Goal: Task Accomplishment & Management: Use online tool/utility

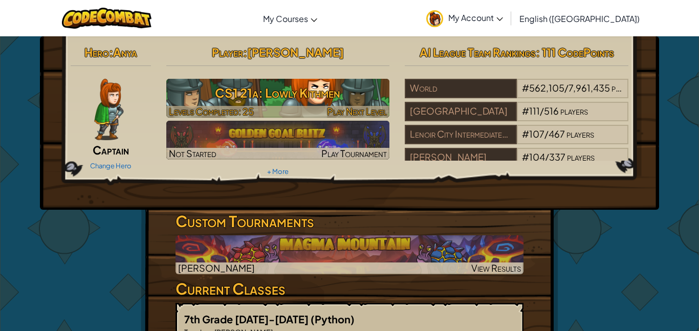
click at [326, 107] on div at bounding box center [278, 112] width 224 height 12
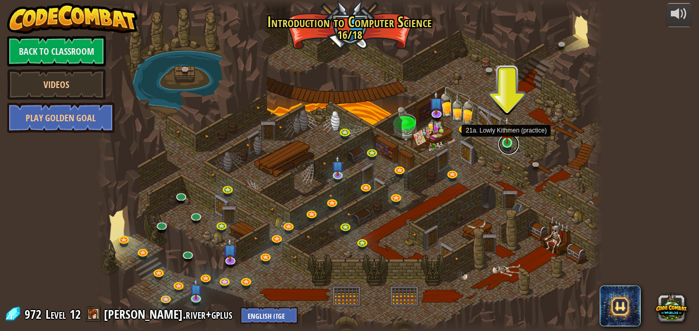
click at [502, 145] on link at bounding box center [508, 144] width 20 height 20
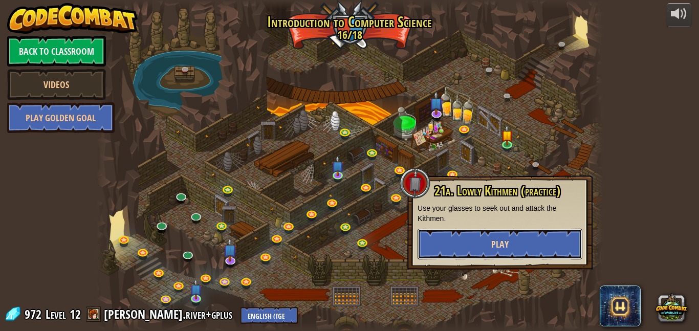
click at [492, 247] on span "Play" at bounding box center [499, 244] width 17 height 13
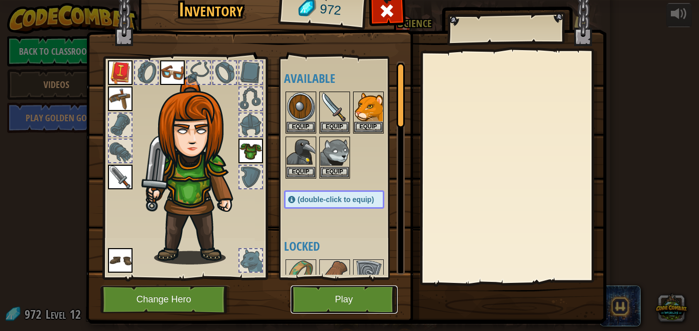
click at [356, 291] on button "Play" at bounding box center [344, 299] width 107 height 28
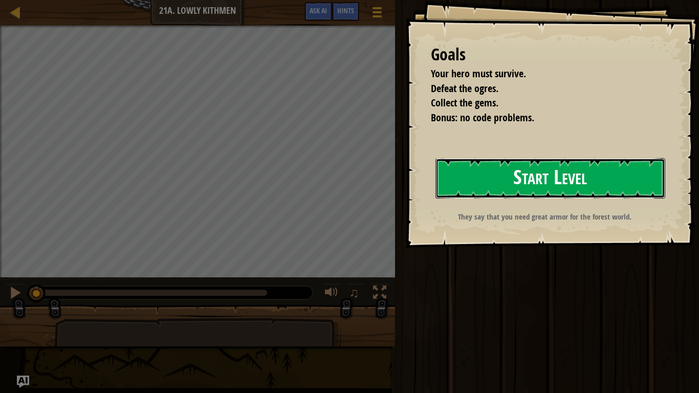
click at [518, 180] on button "Start Level" at bounding box center [550, 178] width 230 height 40
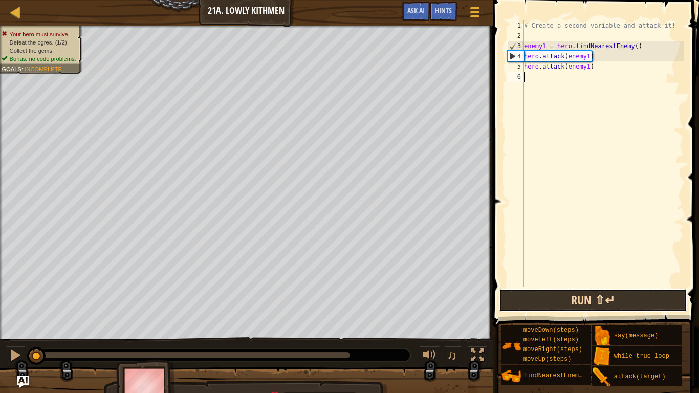
click at [587, 296] on button "Run ⇧↵" at bounding box center [593, 301] width 188 height 24
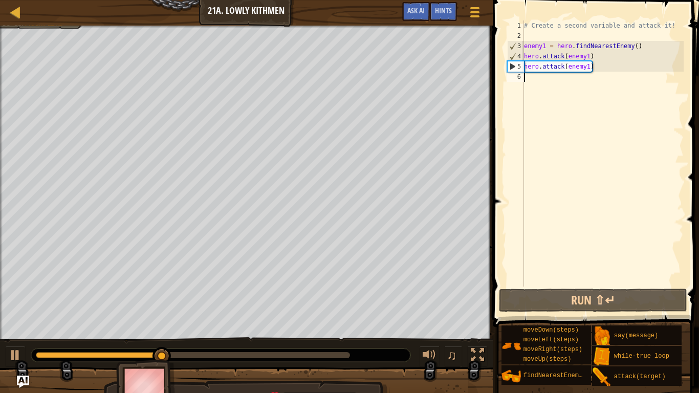
type textarea "he"
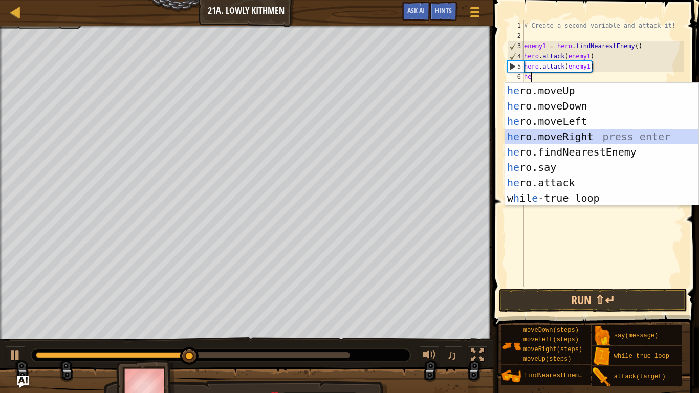
click at [611, 137] on div "he ro.moveUp press enter he ro.moveDown press enter he ro.moveLeft press enter …" at bounding box center [601, 159] width 193 height 153
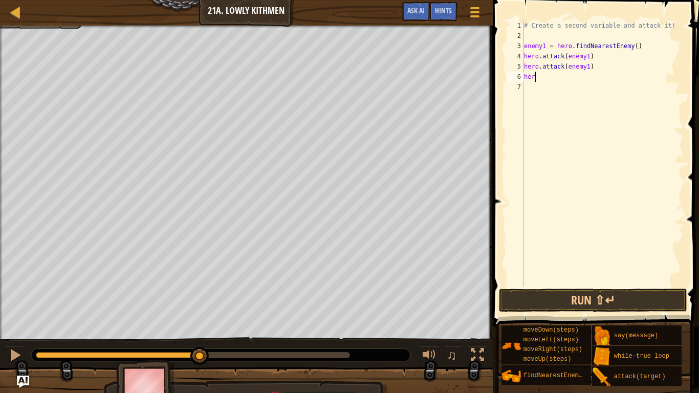
type textarea "hero"
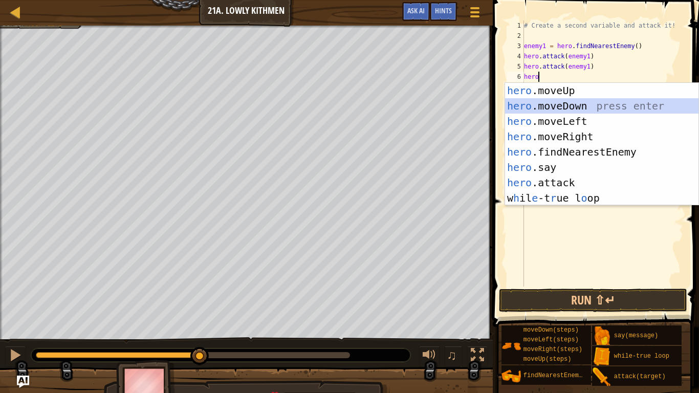
click at [586, 107] on div "hero .moveUp press enter hero .moveDown press enter hero .moveLeft press enter …" at bounding box center [601, 159] width 193 height 153
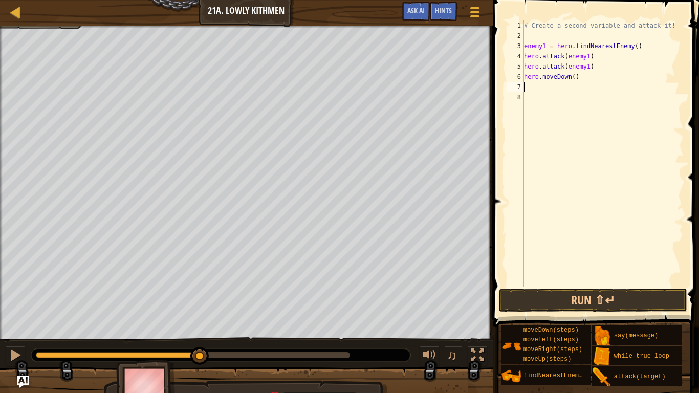
type textarea "he"
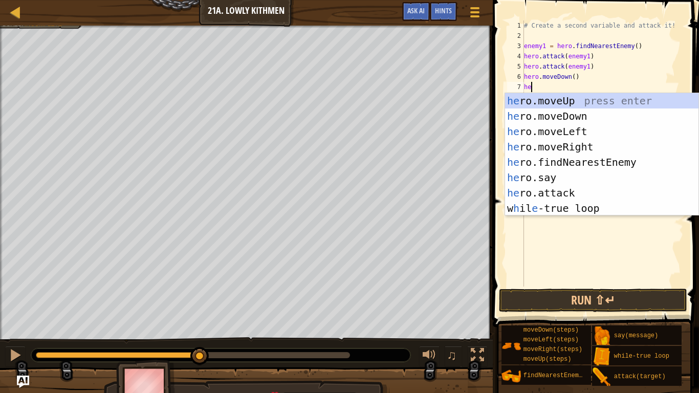
scroll to position [5, 1]
click at [604, 148] on div "he ro.moveUp press enter he ro.moveDown press enter he ro.moveLeft press enter …" at bounding box center [601, 169] width 193 height 153
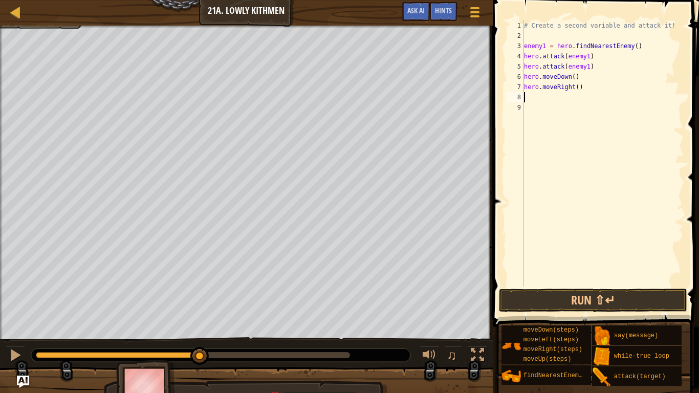
scroll to position [5, 0]
type textarea "he"
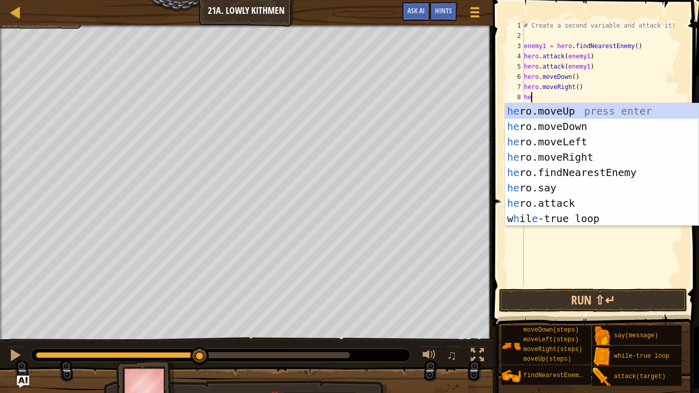
scroll to position [5, 1]
click at [577, 109] on div "he ro.moveUp press enter he ro.moveDown press enter he ro.moveLeft press enter …" at bounding box center [601, 179] width 193 height 153
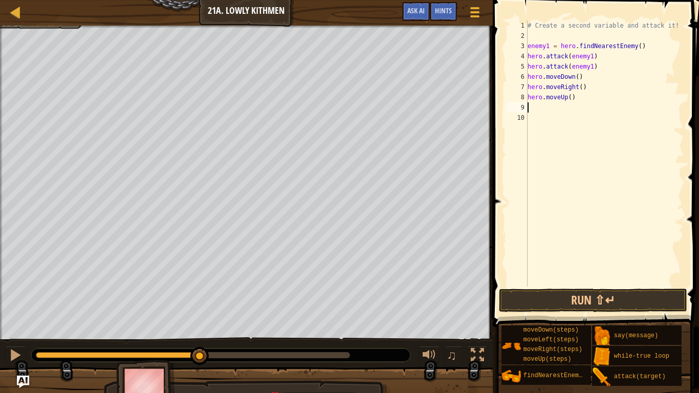
type textarea "he"
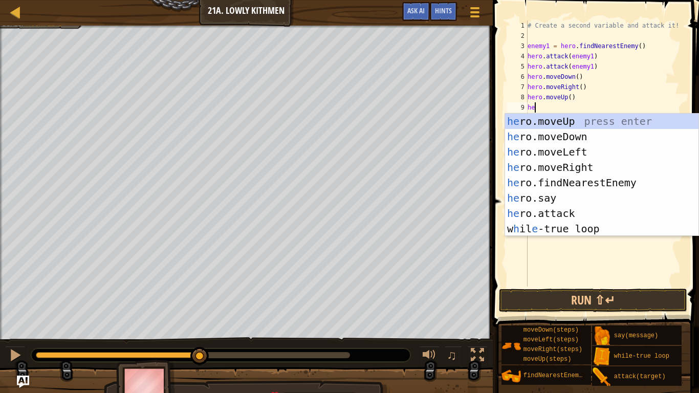
scroll to position [5, 1]
click at [593, 166] on div "he ro.moveUp press enter he ro.moveDown press enter he ro.moveLeft press enter …" at bounding box center [601, 190] width 193 height 153
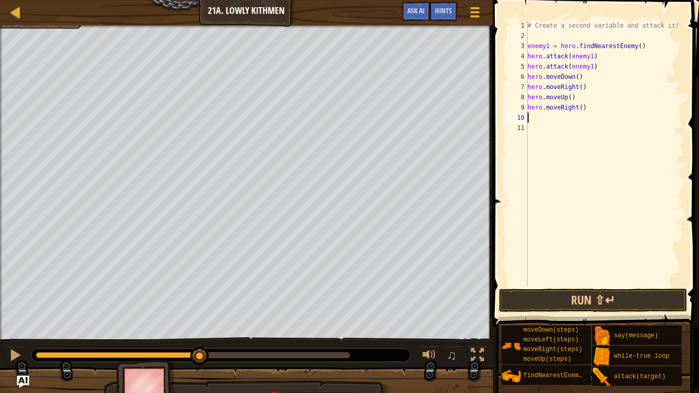
scroll to position [5, 0]
type textarea "he"
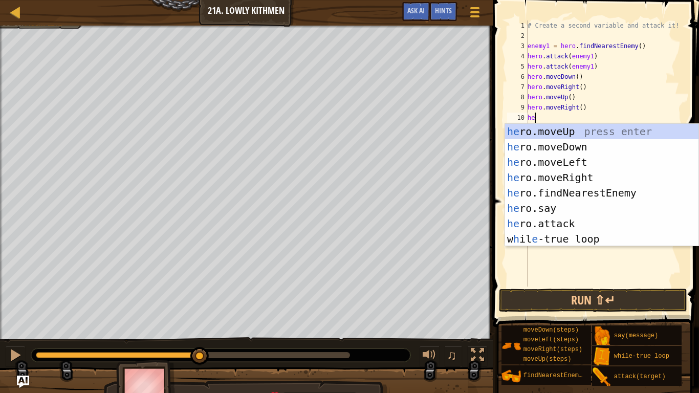
scroll to position [5, 1]
click at [568, 148] on div "he ro.moveUp press enter he ro.moveDown press enter he ro.moveLeft press enter …" at bounding box center [601, 200] width 193 height 153
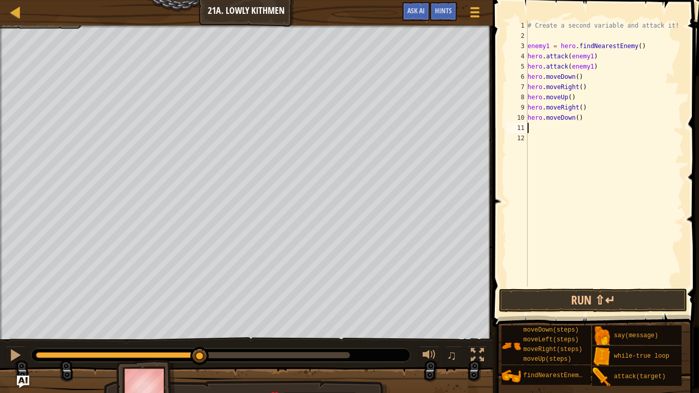
scroll to position [5, 0]
click at [579, 298] on button "Run ⇧↵" at bounding box center [593, 301] width 188 height 24
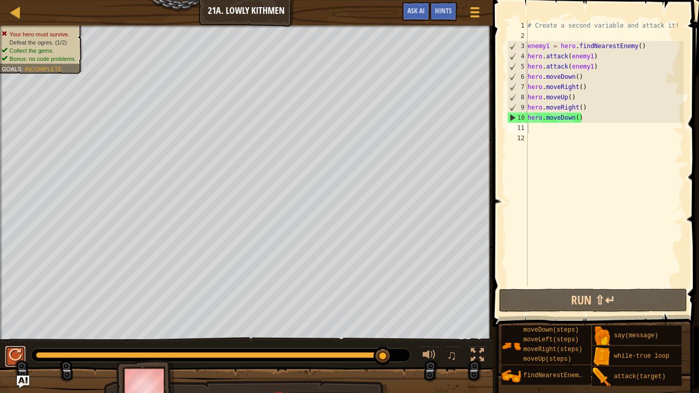
click at [11, 331] on div at bounding box center [15, 354] width 13 height 13
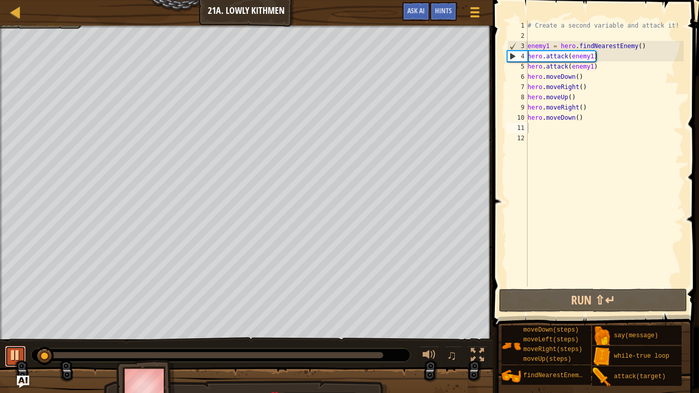
click at [11, 331] on div at bounding box center [15, 354] width 13 height 13
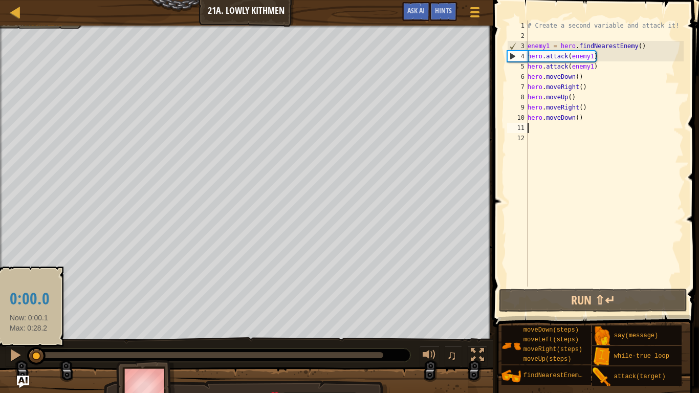
drag, startPoint x: 43, startPoint y: 354, endPoint x: 31, endPoint y: 357, distance: 13.2
click at [31, 331] on div at bounding box center [36, 356] width 18 height 18
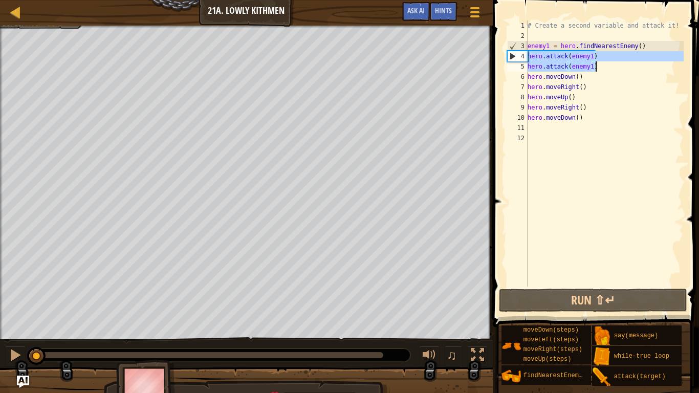
drag, startPoint x: 528, startPoint y: 57, endPoint x: 600, endPoint y: 68, distance: 72.9
click at [600, 68] on div "# Create a second variable and attack it! enemy1 = hero . findNearestEnemy ( ) …" at bounding box center [604, 163] width 158 height 287
type textarea "hero.attack(enemy1) hero.attack(enemy1)"
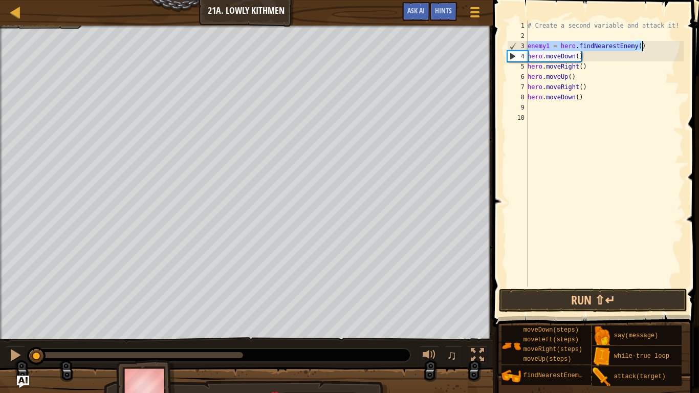
drag, startPoint x: 527, startPoint y: 43, endPoint x: 650, endPoint y: 46, distance: 122.3
click at [650, 46] on div "# Create a second variable and attack it! enemy1 = hero . findNearestEnemy ( ) …" at bounding box center [604, 163] width 158 height 287
click at [574, 74] on div "# Create a second variable and attack it! enemy1 = hero . findNearestEnemy ( ) …" at bounding box center [604, 163] width 158 height 287
click at [586, 69] on div "# Create a second variable and attack it! enemy1 = hero . findNearestEnemy ( ) …" at bounding box center [604, 163] width 158 height 287
type textarea "hero.moveRight()"
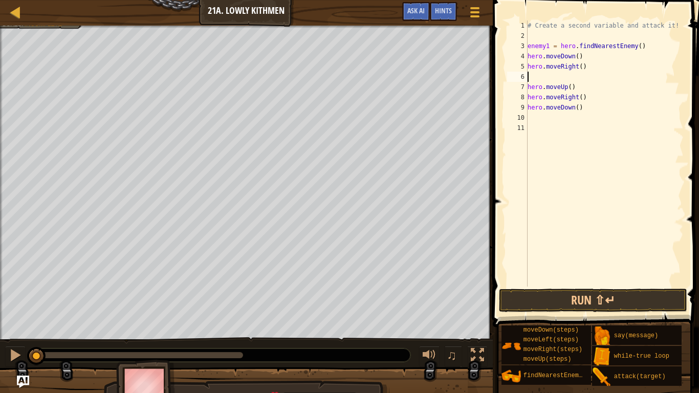
paste textarea "of [DEMOGRAPHIC_DATA] and humankind through the sacrificial death of [PERSON_NA…"
type textarea "o"
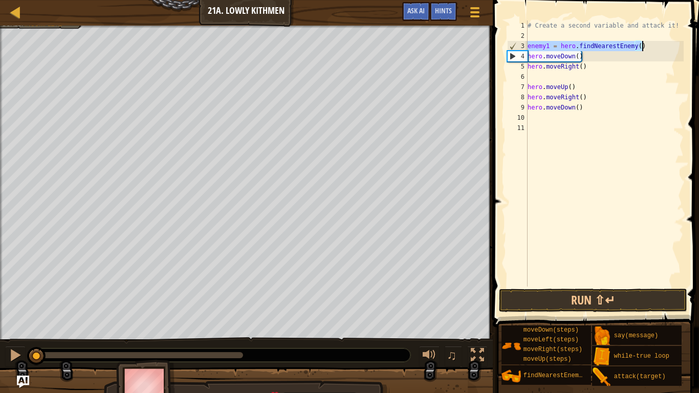
drag, startPoint x: 529, startPoint y: 44, endPoint x: 645, endPoint y: 42, distance: 116.1
click at [645, 42] on div "# Create a second variable and attack it! enemy1 = hero . findNearestEnemy ( ) …" at bounding box center [604, 163] width 158 height 287
type textarea "enemy1 = hero.findNearestEnemy()"
click at [538, 73] on div "# Create a second variable and attack it! enemy1 = hero . findNearestEnemy ( ) …" at bounding box center [604, 163] width 158 height 287
paste textarea "enemy1 = hero.findNearestEnemy()"
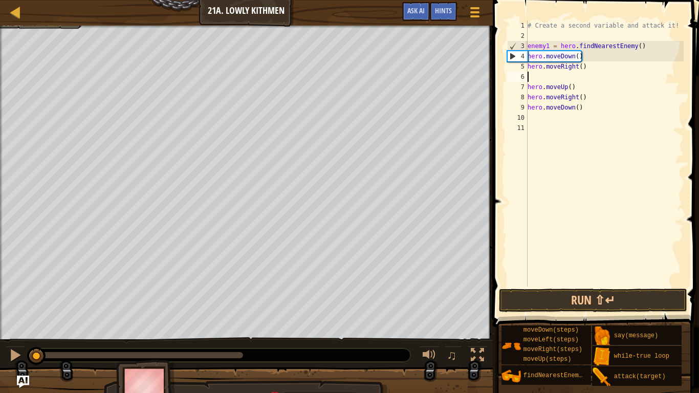
type textarea "enemy1 = hero.findNearestEnemy()"
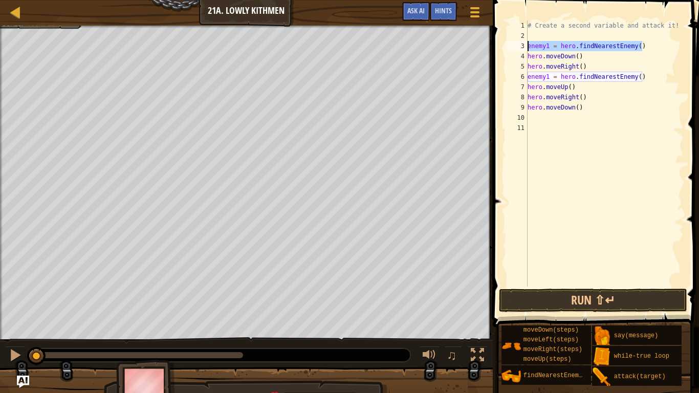
drag, startPoint x: 644, startPoint y: 47, endPoint x: 528, endPoint y: 46, distance: 115.6
click at [528, 46] on div "# Create a second variable and attack it! enemy1 = hero . findNearestEnemy ( ) …" at bounding box center [604, 163] width 158 height 287
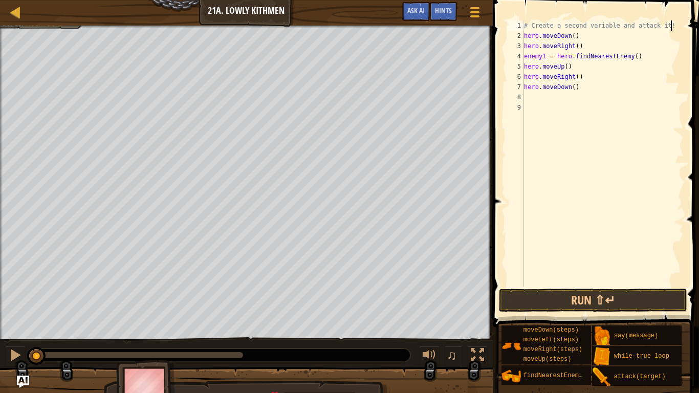
type textarea "# Create a second variable and attack it!"
click at [630, 305] on button "Run ⇧↵" at bounding box center [593, 301] width 188 height 24
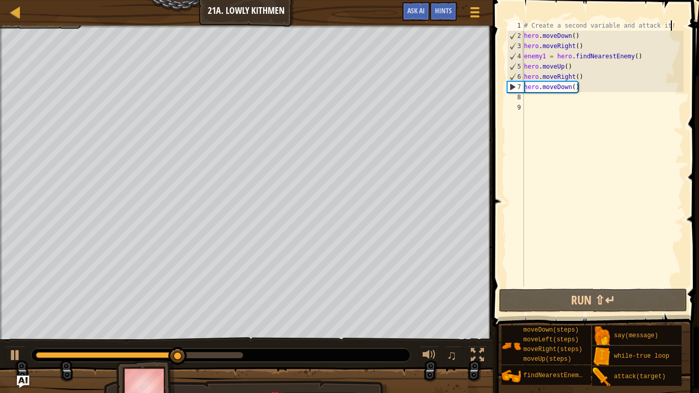
click at [579, 97] on div "# Create a second variable and attack it! hero . moveDown ( ) hero . moveRight …" at bounding box center [603, 163] width 162 height 287
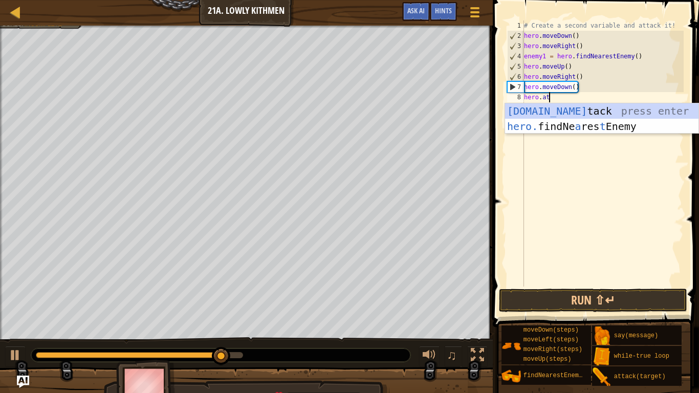
scroll to position [5, 4]
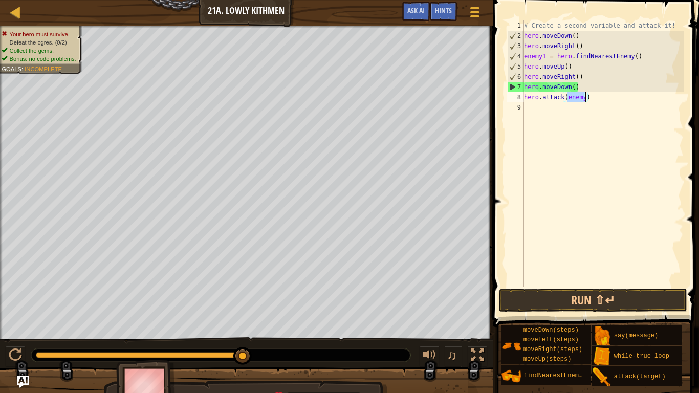
click at [582, 96] on div "# Create a second variable and attack it! hero . moveDown ( ) hero . moveRight …" at bounding box center [603, 153] width 162 height 266
click at [585, 95] on div "# Create a second variable and attack it! hero . moveDown ( ) hero . moveRight …" at bounding box center [603, 163] width 162 height 287
type textarea "hero.attack(enemy1)"
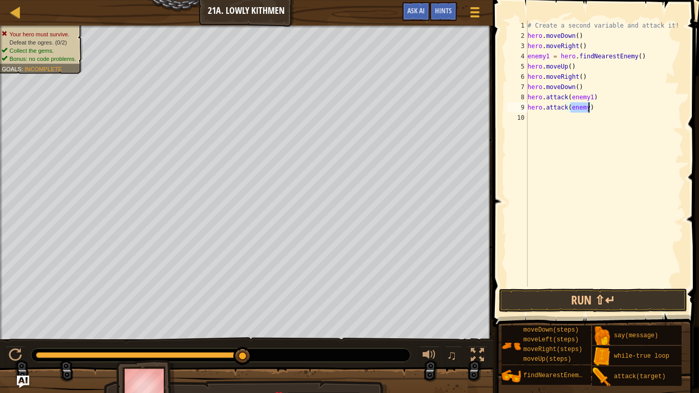
click at [586, 95] on div "# Create a second variable and attack it! hero . moveDown ( ) hero . moveRight …" at bounding box center [604, 163] width 158 height 287
click at [589, 107] on div "# Create a second variable and attack it! hero . moveDown ( ) hero . moveRight …" at bounding box center [604, 163] width 158 height 287
click at [633, 290] on button "Run ⇧↵" at bounding box center [593, 301] width 188 height 24
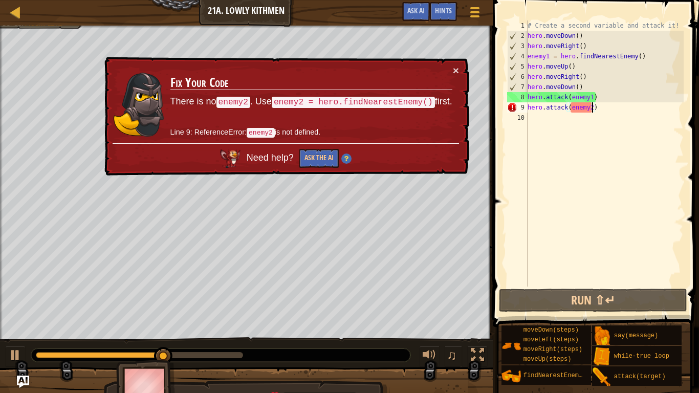
click at [595, 99] on div "# Create a second variable and attack it! hero . moveDown ( ) hero . moveRight …" at bounding box center [604, 163] width 158 height 287
type textarea "hero.attack(enemy1)"
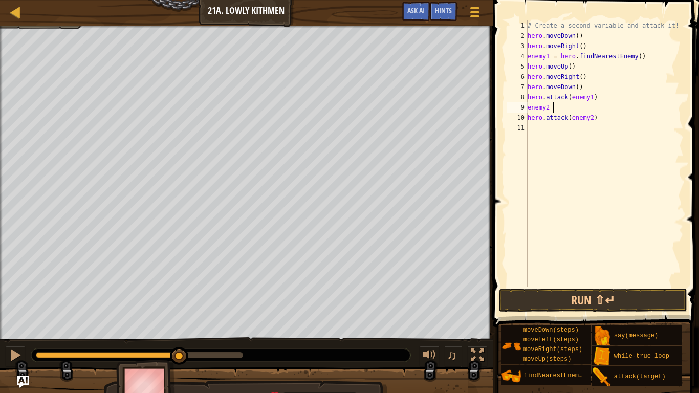
scroll to position [5, 4]
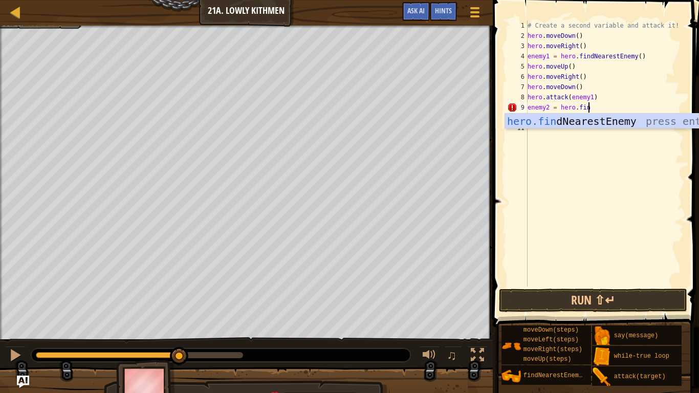
type textarea "enemy2 = hero.find"
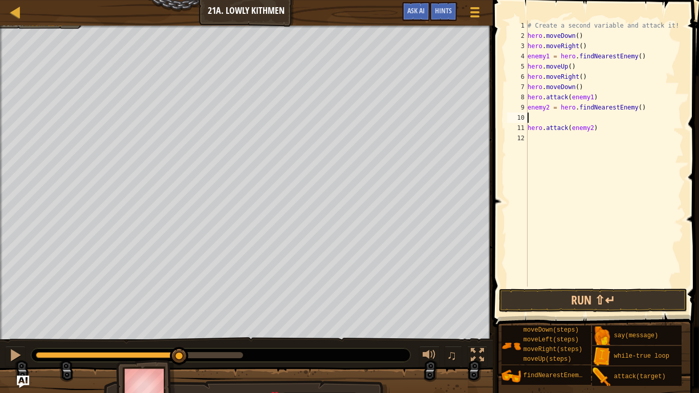
scroll to position [5, 0]
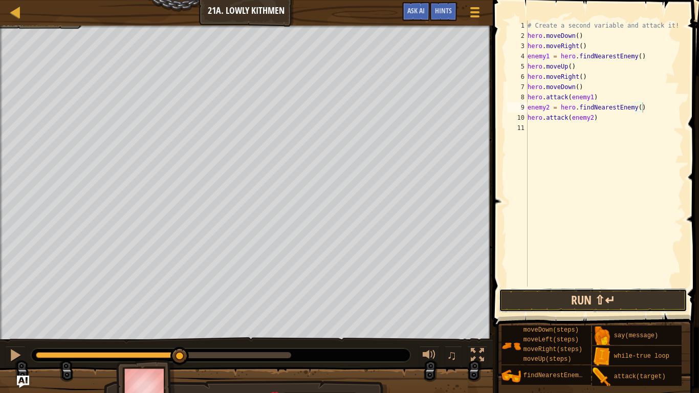
click at [609, 297] on button "Run ⇧↵" at bounding box center [593, 301] width 188 height 24
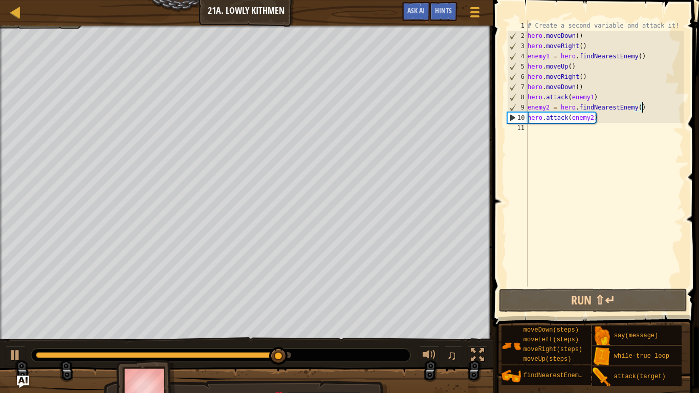
click at [598, 120] on div "# Create a second variable and attack it! hero . moveDown ( ) hero . moveRight …" at bounding box center [604, 163] width 158 height 287
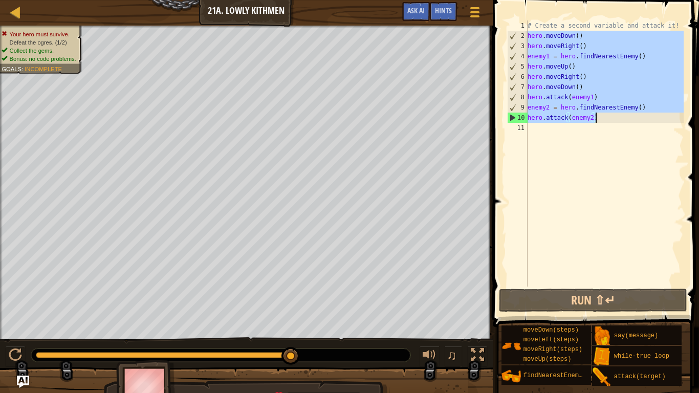
drag, startPoint x: 528, startPoint y: 36, endPoint x: 625, endPoint y: 124, distance: 130.8
click at [625, 124] on div "# Create a second variable and attack it! hero . moveDown ( ) hero . moveRight …" at bounding box center [604, 163] width 158 height 287
type textarea "hero.attack(enemy2)"
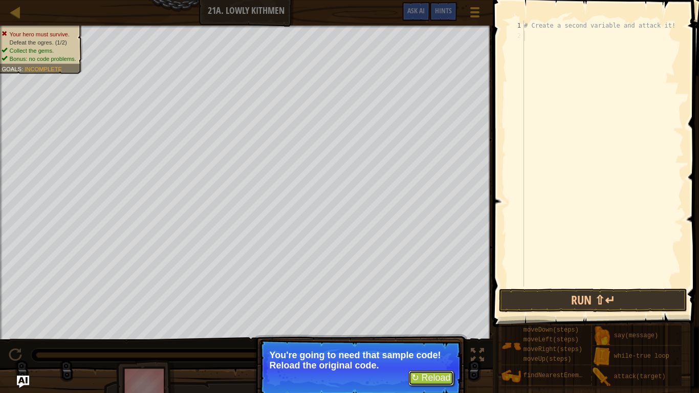
click at [438, 331] on button "↻ Reload" at bounding box center [431, 377] width 46 height 15
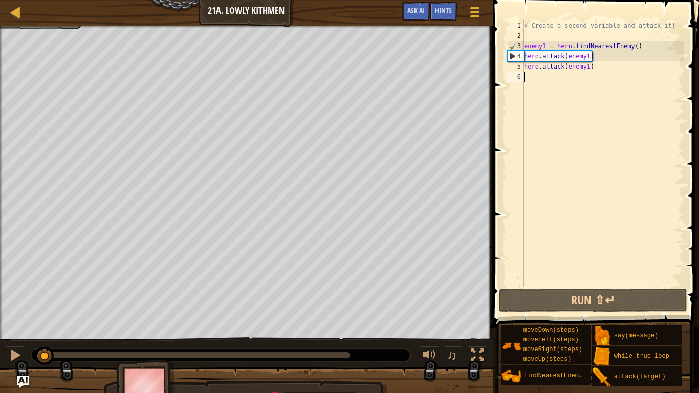
click at [530, 76] on div "# Create a second variable and attack it! enemy1 = hero . findNearestEnemy ( ) …" at bounding box center [603, 163] width 162 height 287
drag, startPoint x: 43, startPoint y: 349, endPoint x: 32, endPoint y: 350, distance: 10.8
click at [32, 331] on div at bounding box center [36, 356] width 18 height 18
click at [559, 80] on div "# Create a second variable and attack it! enemy1 = hero . findNearestEnemy ( ) …" at bounding box center [603, 163] width 162 height 287
drag, startPoint x: 526, startPoint y: 57, endPoint x: 588, endPoint y: 67, distance: 63.2
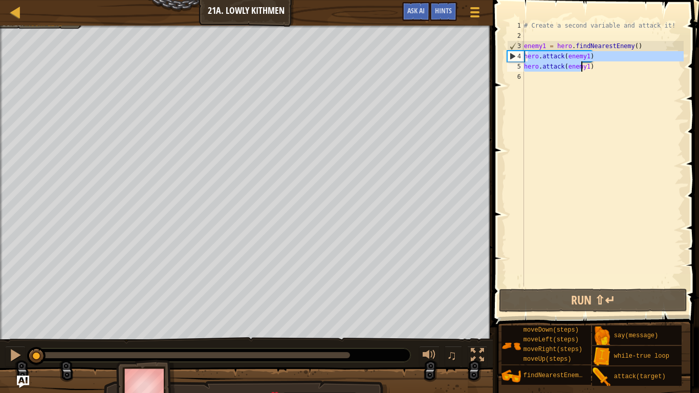
click at [588, 67] on div "# Create a second variable and attack it! enemy1 = hero . findNearestEnemy ( ) …" at bounding box center [603, 163] width 162 height 287
type textarea "h)"
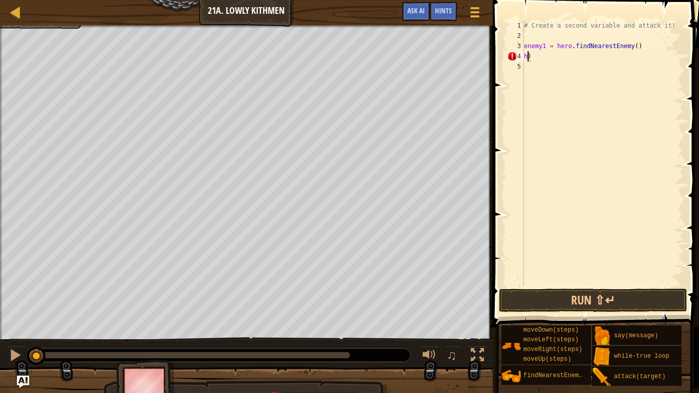
click at [587, 64] on div "# Create a second variable and attack it! enemy1 = hero . findNearestEnemy ( ) …" at bounding box center [603, 163] width 162 height 287
click at [574, 58] on div "# Create a second variable and attack it! enemy1 = hero . findNearestEnemy ( ) …" at bounding box center [603, 163] width 162 height 287
type textarea "h"
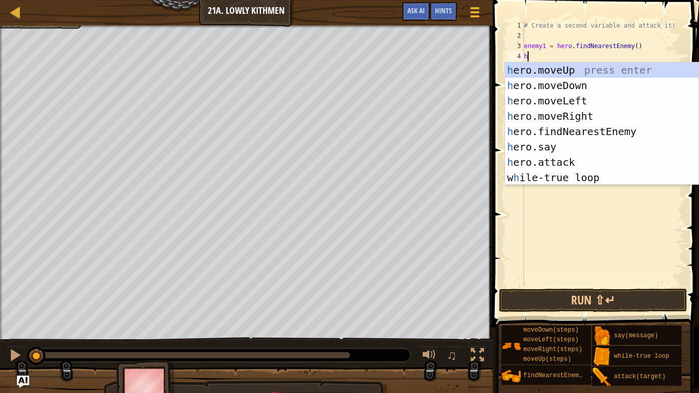
type textarea "he"
click at [567, 91] on div "he ro.moveUp press enter he ro.moveDown press enter he ro.moveLeft press enter …" at bounding box center [601, 138] width 193 height 153
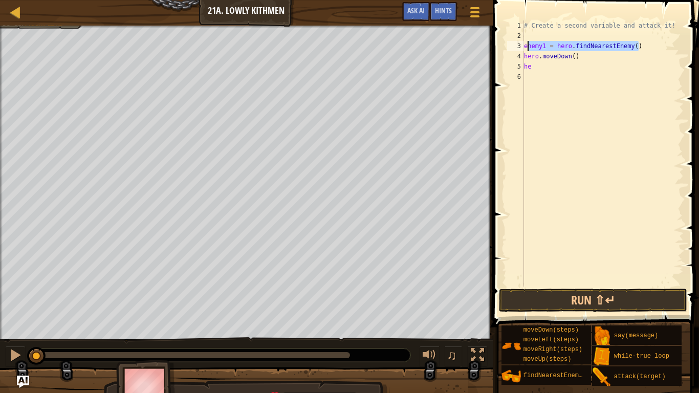
drag, startPoint x: 640, startPoint y: 46, endPoint x: 525, endPoint y: 48, distance: 114.6
click at [525, 48] on div "# Create a second variable and attack it! enemy1 = hero . findNearestEnemy ( ) …" at bounding box center [603, 163] width 162 height 287
type textarea "enemy1 = hero.findNearestEnemy()"
click at [525, 56] on div "# Create a second variable and attack it! hero . moveDown ( ) he" at bounding box center [603, 163] width 162 height 287
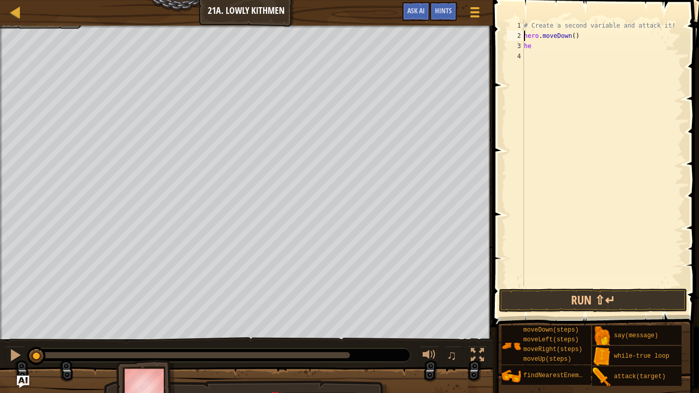
click at [560, 46] on div "# Create a second variable and attack it! hero . moveDown ( ) he" at bounding box center [603, 163] width 162 height 287
type textarea "her"
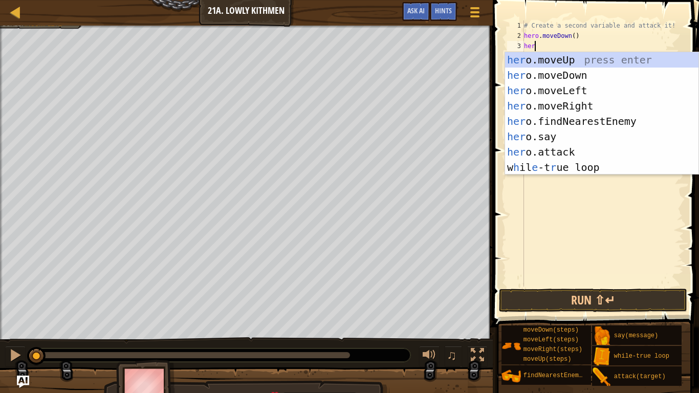
scroll to position [5, 1]
click at [569, 108] on div "her o.moveUp press enter her o.moveDown press enter her o.moveLeft press enter …" at bounding box center [601, 128] width 193 height 153
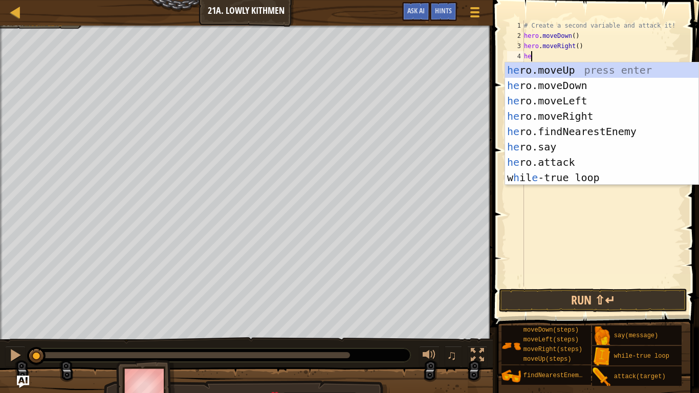
scroll to position [5, 1]
click at [593, 162] on div "he ro.moveUp press enter he ro.moveDown press enter he ro.moveLeft press enter …" at bounding box center [601, 138] width 193 height 153
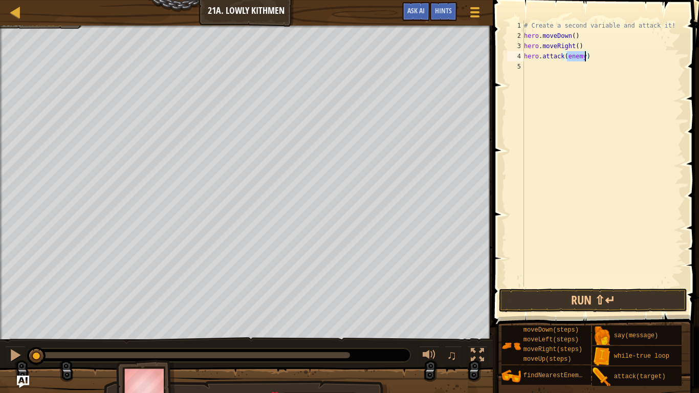
click at [593, 60] on div "# Create a second variable and attack it! hero . moveDown ( ) hero . moveRight …" at bounding box center [603, 163] width 162 height 287
type textarea "hero"
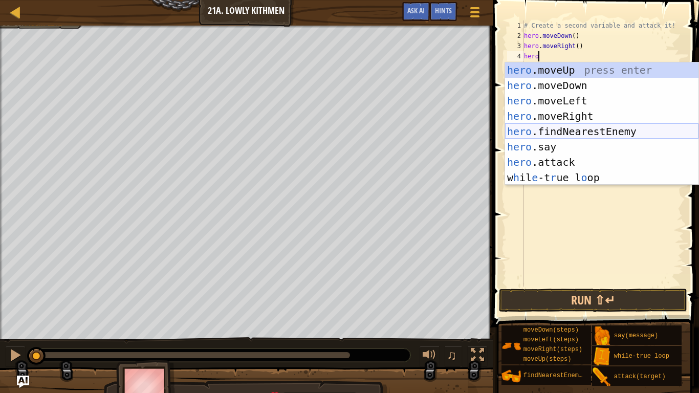
click at [639, 132] on div "hero .moveUp press enter hero .moveDown press enter hero .moveLeft press enter …" at bounding box center [601, 138] width 193 height 153
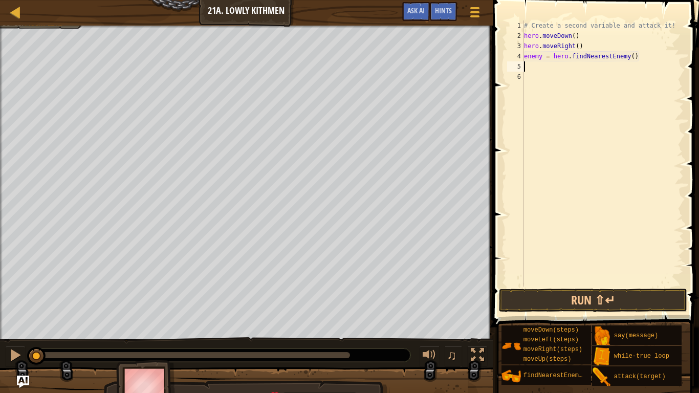
scroll to position [5, 0]
click at [542, 57] on div "# Create a second variable and attack it! hero . moveDown ( ) hero . moveRight …" at bounding box center [603, 163] width 162 height 287
type textarea "enemy1 = hero.findNearestEnemy()"
click at [524, 69] on div "# Create a second variable and attack it! hero . moveDown ( ) hero . moveRight …" at bounding box center [603, 163] width 162 height 287
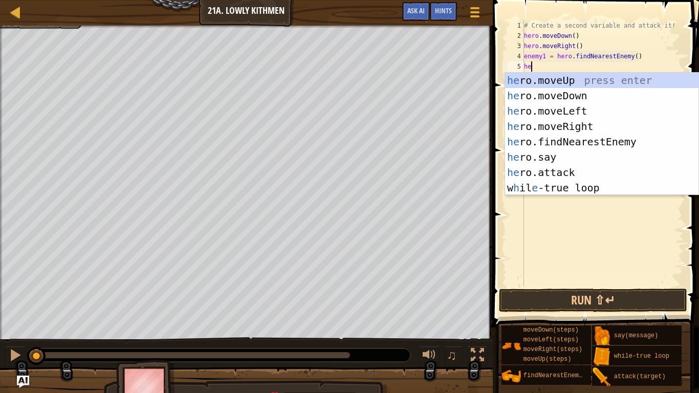
scroll to position [5, 1]
click at [561, 172] on div "he ro.moveUp press enter he ro.moveDown press enter he ro.moveLeft press enter …" at bounding box center [601, 149] width 193 height 153
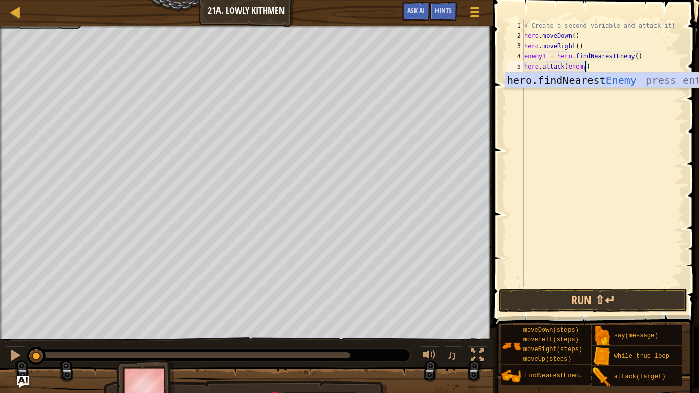
type textarea "hero.attack(enemy1)"
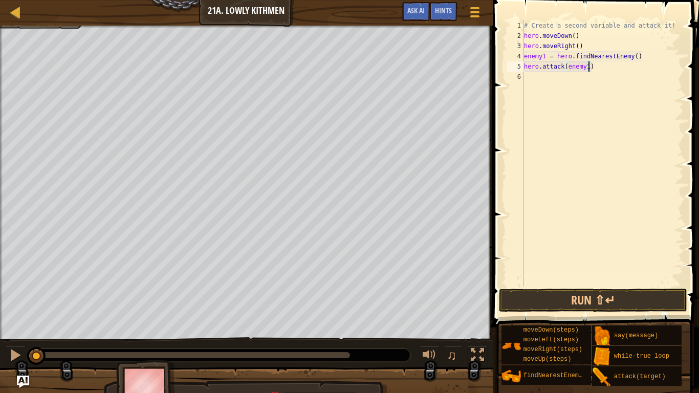
click at [583, 78] on div "# Create a second variable and attack it! hero . moveDown ( ) hero . moveRight …" at bounding box center [603, 163] width 162 height 287
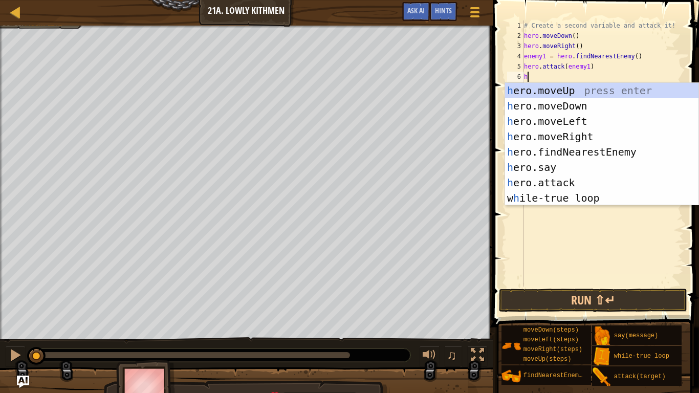
type textarea "he"
click at [605, 90] on div "he ro.moveUp press enter he ro.moveDown press enter he ro.moveLeft press enter …" at bounding box center [601, 159] width 193 height 153
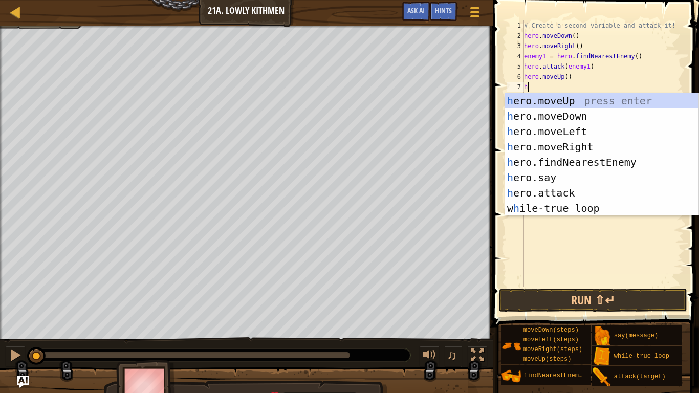
type textarea "he"
click at [637, 142] on div "he ro.moveUp press enter he ro.moveDown press enter he ro.moveLeft press enter …" at bounding box center [601, 169] width 193 height 153
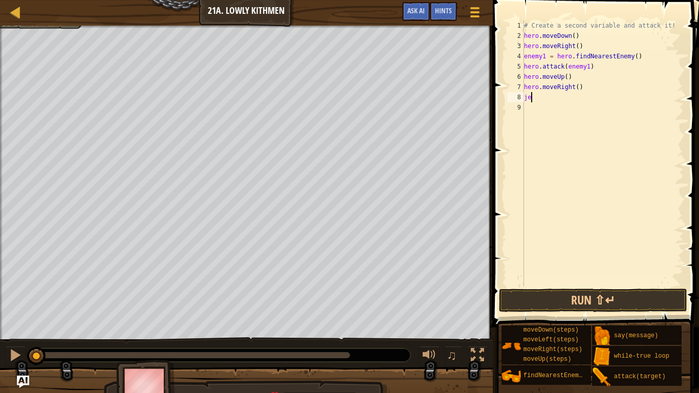
type textarea "j"
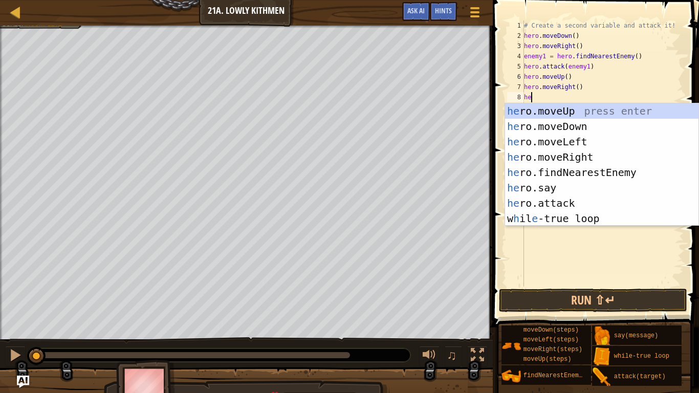
type textarea "he"
click at [581, 127] on div "he ro.moveUp press enter he ro.moveDown press enter he ro.moveLeft press enter …" at bounding box center [601, 179] width 193 height 153
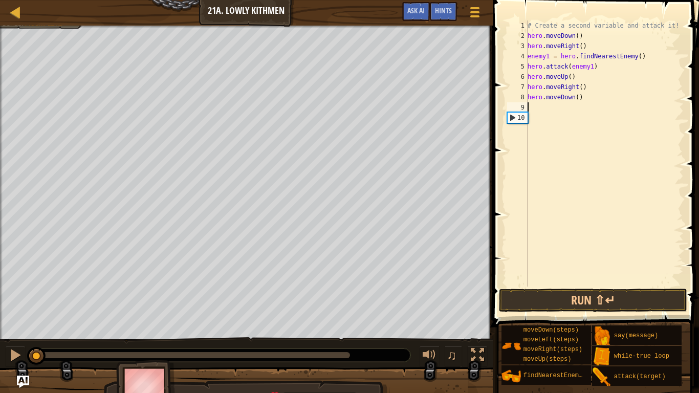
scroll to position [5, 0]
click at [601, 302] on button "Run ⇧↵" at bounding box center [593, 301] width 188 height 24
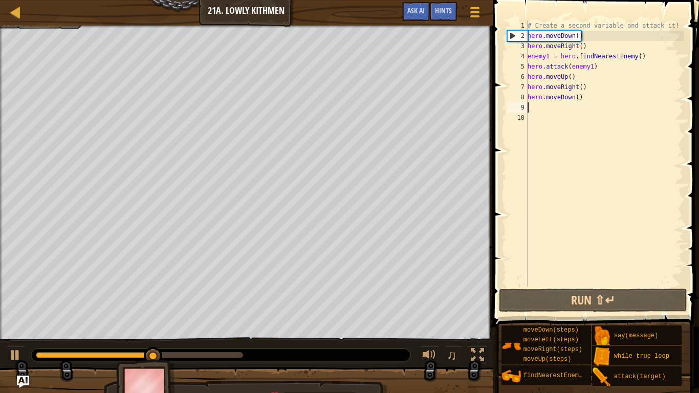
click at [526, 76] on div "6" at bounding box center [517, 77] width 20 height 10
type textarea "hero.moveUp()"
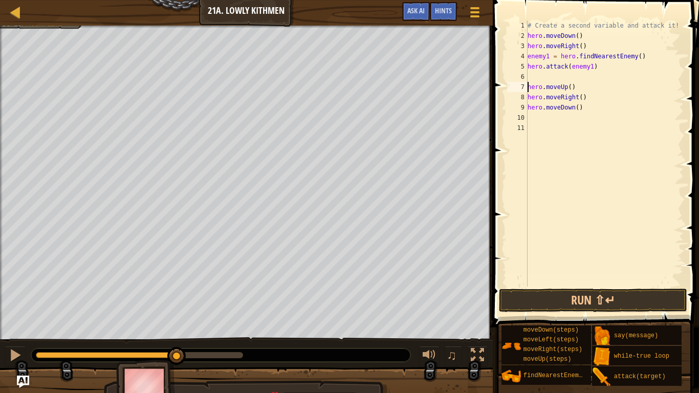
click at [531, 77] on div "# Create a second variable and attack it! hero . moveDown ( ) hero . moveRight …" at bounding box center [604, 163] width 158 height 287
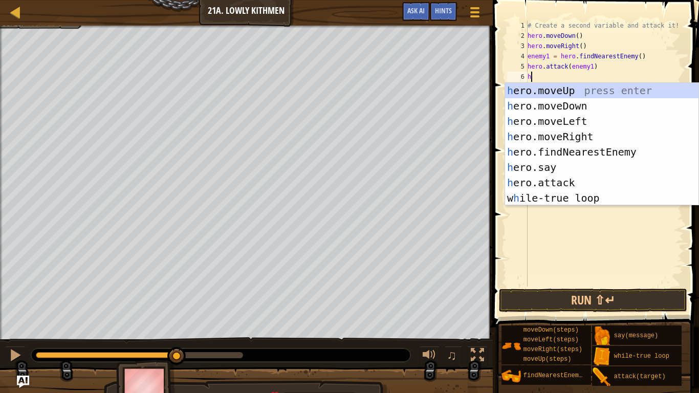
scroll to position [5, 1]
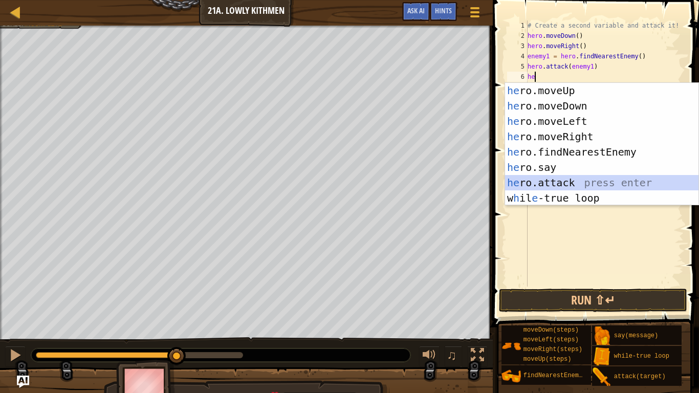
click at [580, 177] on div "he ro.moveUp press enter he ro.moveDown press enter he ro.moveLeft press enter …" at bounding box center [601, 159] width 193 height 153
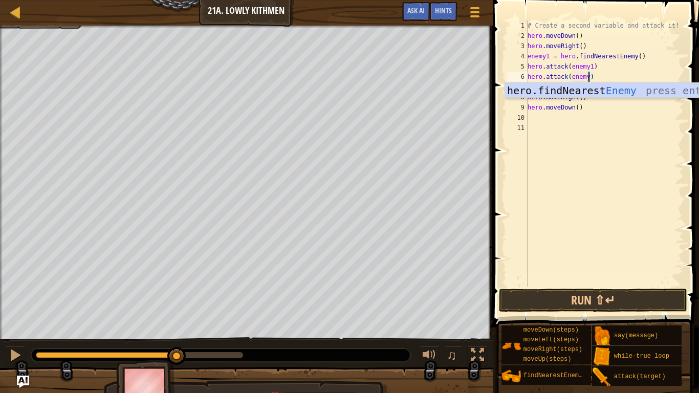
scroll to position [5, 9]
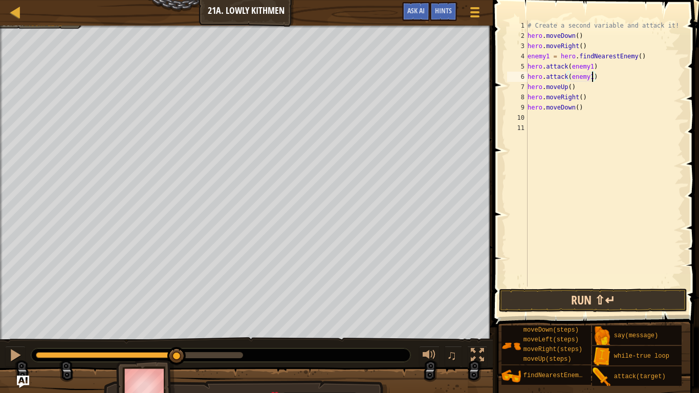
type textarea "hero.attack(enemy1)"
click at [602, 304] on button "Run ⇧↵" at bounding box center [593, 301] width 188 height 24
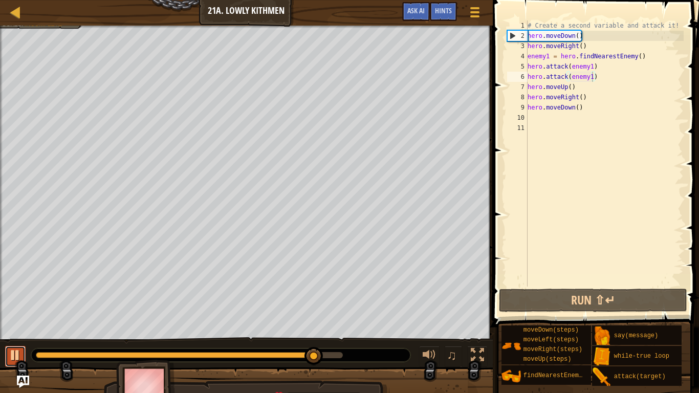
click at [14, 331] on div at bounding box center [15, 354] width 13 height 13
click at [39, 331] on div at bounding box center [175, 355] width 278 height 6
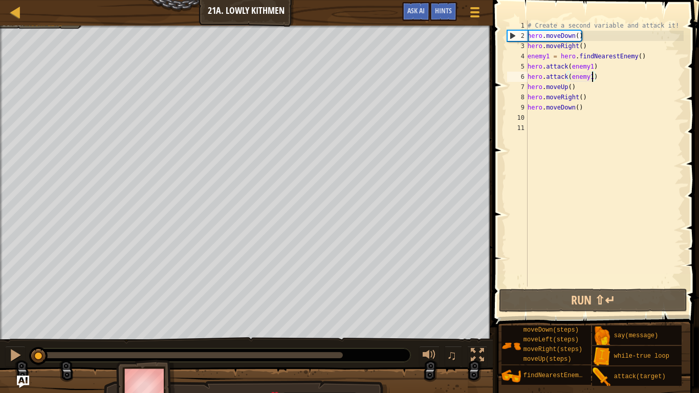
click at [541, 119] on div "# Create a second variable and attack it! hero . moveDown ( ) hero . moveRight …" at bounding box center [604, 163] width 158 height 287
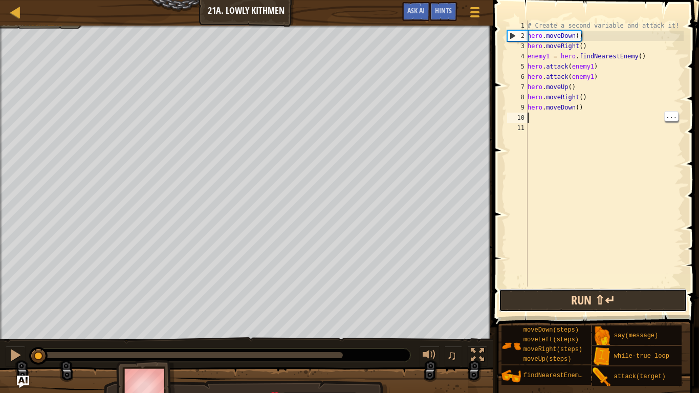
click at [634, 304] on button "Run ⇧↵" at bounding box center [593, 301] width 188 height 24
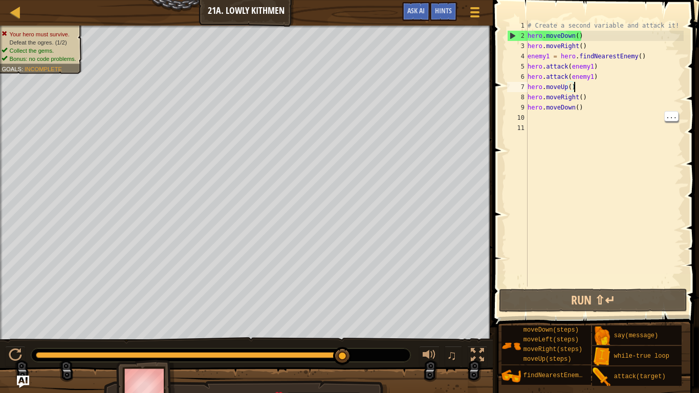
click at [574, 86] on div "# Create a second variable and attack it! hero . moveDown ( ) hero . moveRight …" at bounding box center [604, 163] width 158 height 287
type textarea "hero.moveUp()"
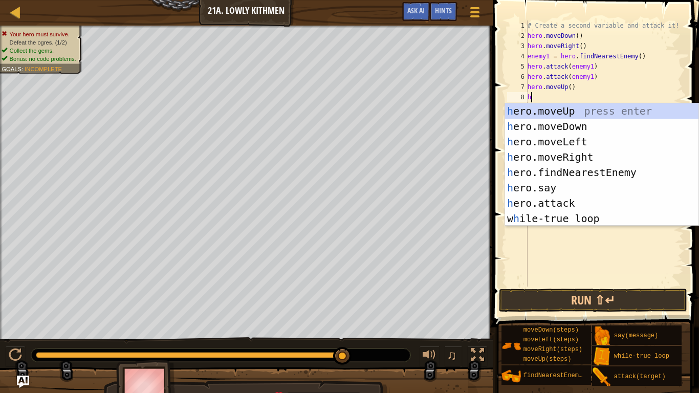
type textarea "he"
click at [623, 173] on div "he ro.moveUp press enter he ro.moveDown press enter he ro.moveLeft press enter …" at bounding box center [601, 179] width 193 height 153
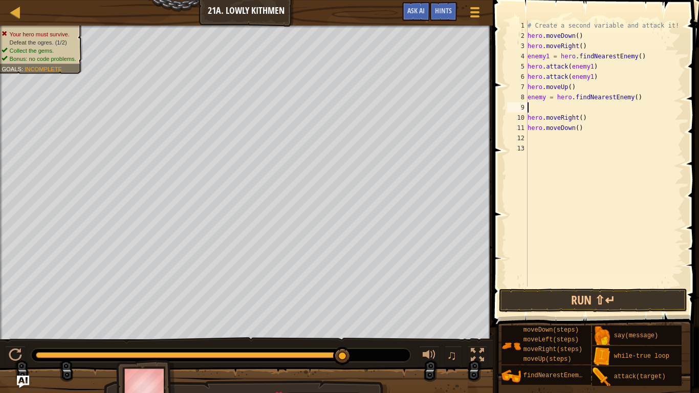
click at [543, 96] on div "# Create a second variable and attack it! hero . moveDown ( ) hero . moveRight …" at bounding box center [604, 163] width 158 height 287
click at [546, 96] on div "# Create a second variable and attack it! hero . moveDown ( ) hero . moveRight …" at bounding box center [604, 163] width 158 height 287
type textarea "enemy2 = hero.findNearestEnemy()"
click at [553, 107] on div "# Create a second variable and attack it! hero . moveDown ( ) hero . moveRight …" at bounding box center [604, 163] width 158 height 287
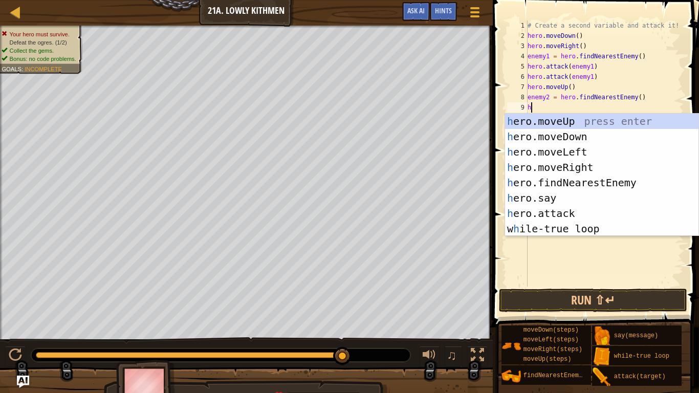
scroll to position [5, 1]
click at [573, 213] on div "he ro.moveUp press enter he ro.moveDown press enter he ro.moveLeft press enter …" at bounding box center [601, 190] width 193 height 153
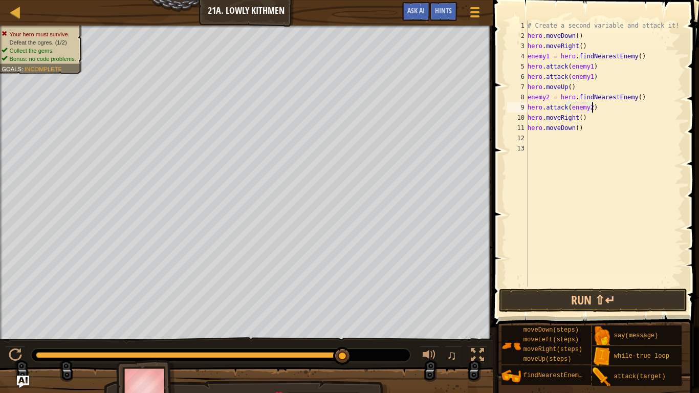
scroll to position [5, 9]
click at [606, 113] on div "# Create a second variable and attack it! hero . moveDown ( ) hero . moveRight …" at bounding box center [604, 163] width 158 height 287
click at [598, 110] on div "# Create a second variable and attack it! hero . moveDown ( ) hero . moveRight …" at bounding box center [604, 163] width 158 height 287
type textarea "hero.attack(enemy2)"
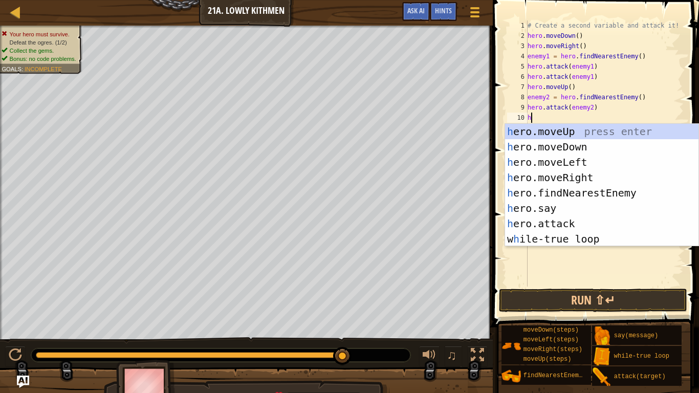
scroll to position [5, 1]
click at [592, 223] on div "he ro.moveUp press enter he ro.moveDown press enter he ro.moveLeft press enter …" at bounding box center [601, 200] width 193 height 153
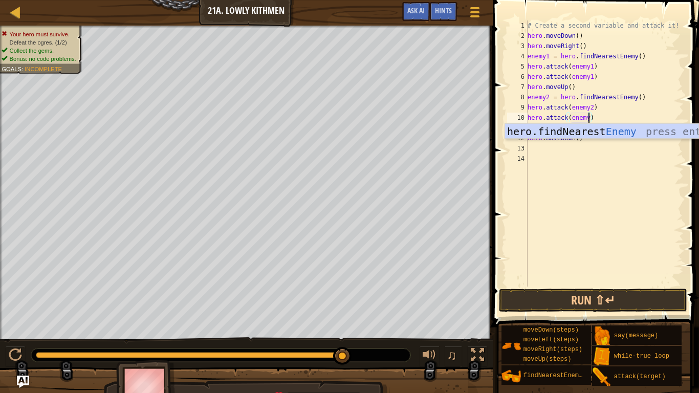
scroll to position [5, 9]
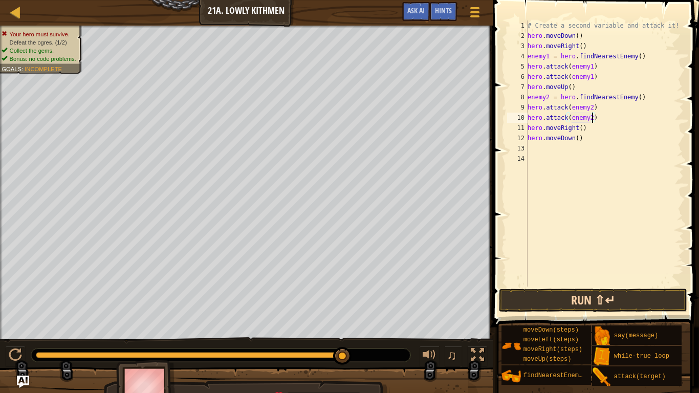
type textarea "hero.attack(enemy2)"
click at [590, 301] on button "Run ⇧↵" at bounding box center [593, 301] width 188 height 24
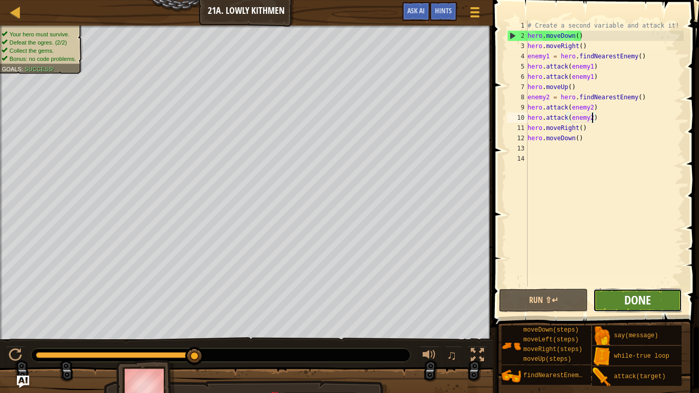
click at [642, 307] on span "Done" at bounding box center [637, 300] width 27 height 16
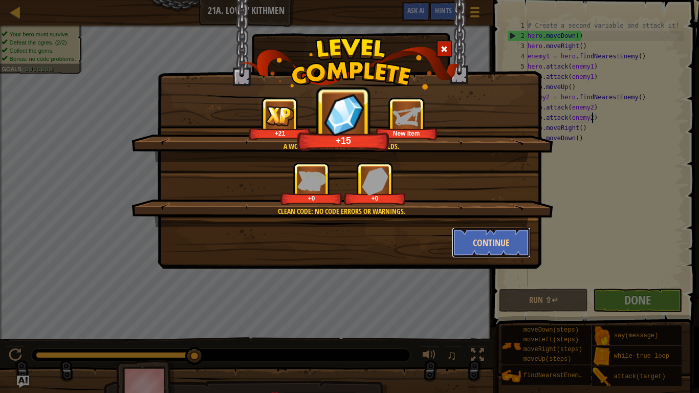
click at [500, 244] on button "Continue" at bounding box center [491, 242] width 79 height 31
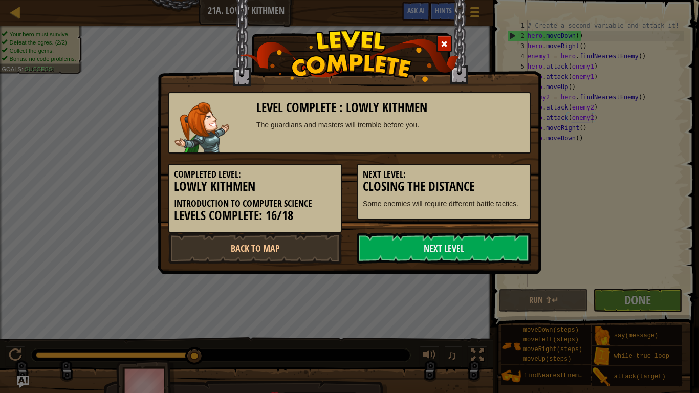
click at [500, 244] on link "Next Level" at bounding box center [443, 248] width 173 height 31
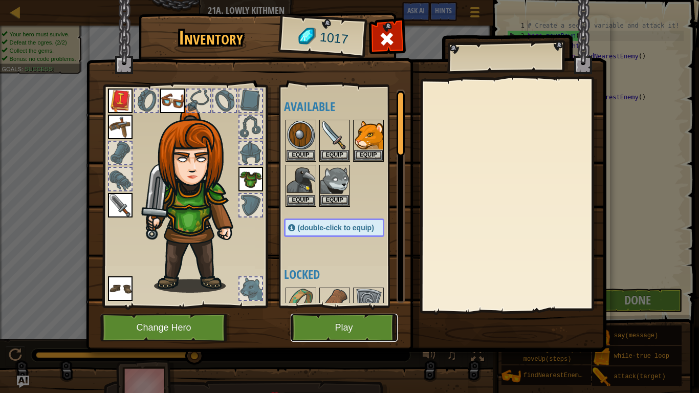
click at [325, 328] on button "Play" at bounding box center [344, 328] width 107 height 28
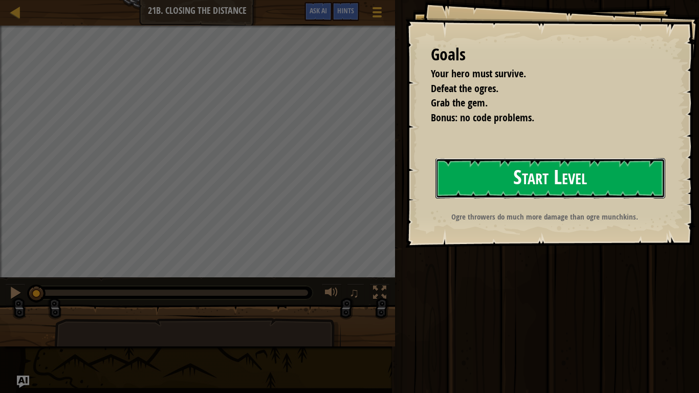
click at [509, 161] on button "Start Level" at bounding box center [550, 178] width 230 height 40
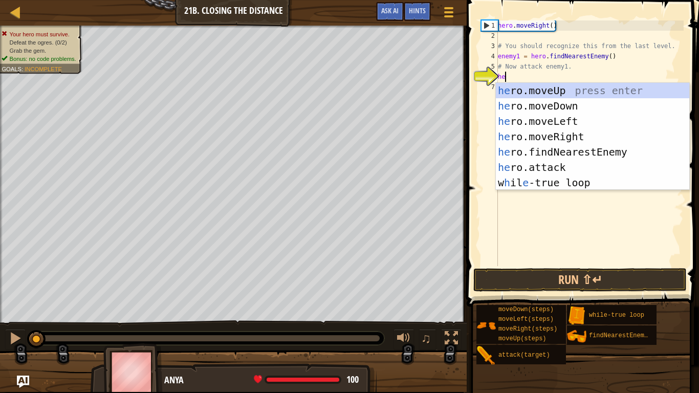
scroll to position [5, 1]
click at [600, 165] on div "he ro.moveUp press enter he ro.moveDown press enter he ro.moveLeft press enter …" at bounding box center [592, 152] width 193 height 138
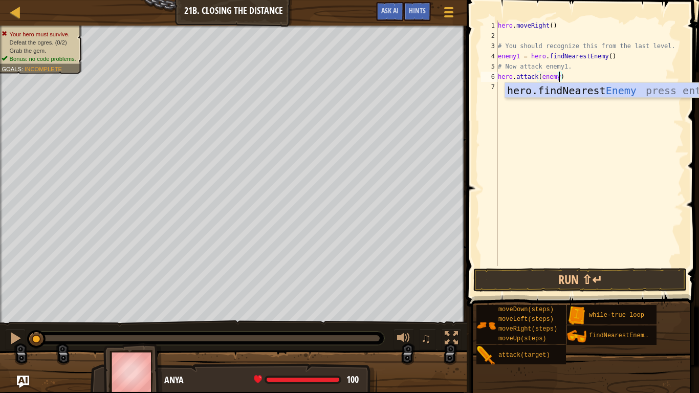
type textarea "hero.attack(enemy1)"
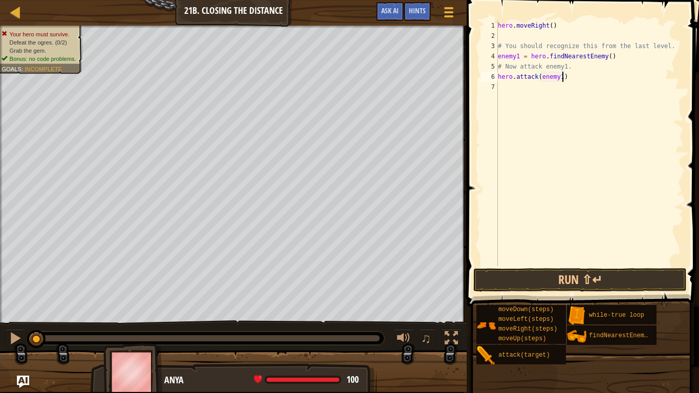
click at [531, 92] on div "hero . moveRight ( ) # You should recognize this from the last level. enemy1 = …" at bounding box center [590, 153] width 188 height 266
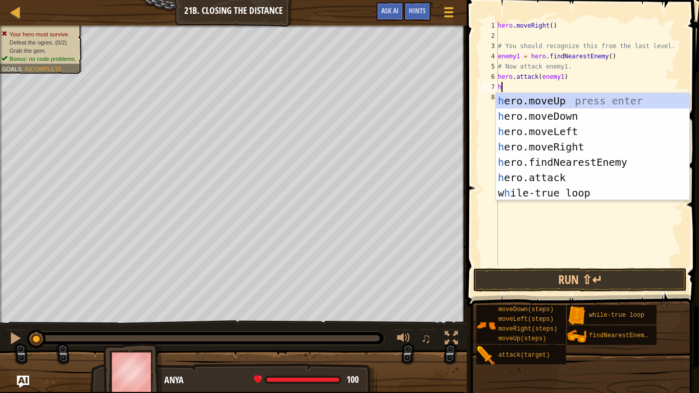
scroll to position [5, 1]
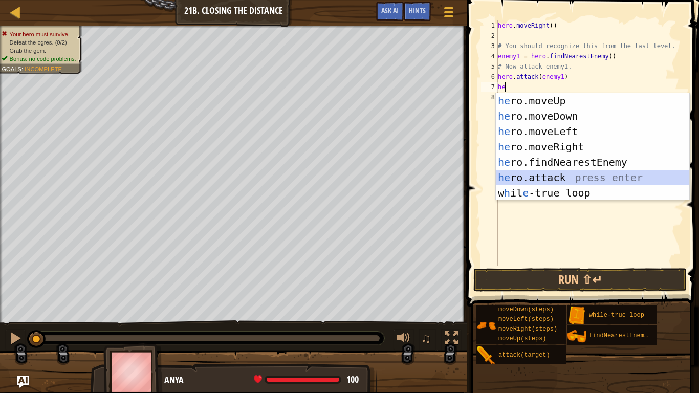
click at [573, 175] on div "he ro.moveUp press enter he ro.moveDown press enter he ro.moveLeft press enter …" at bounding box center [592, 162] width 193 height 138
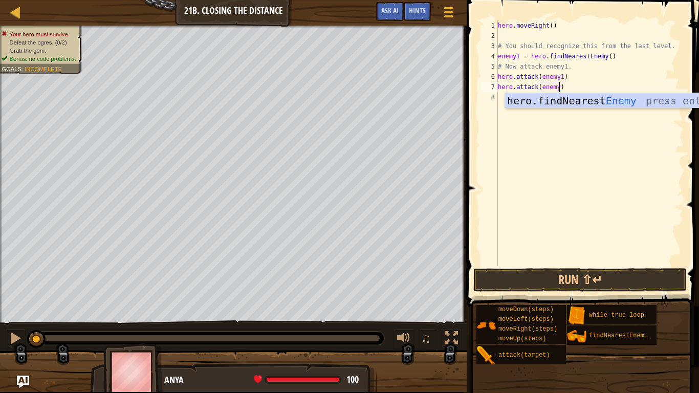
type textarea "hero.attack(enemy1)"
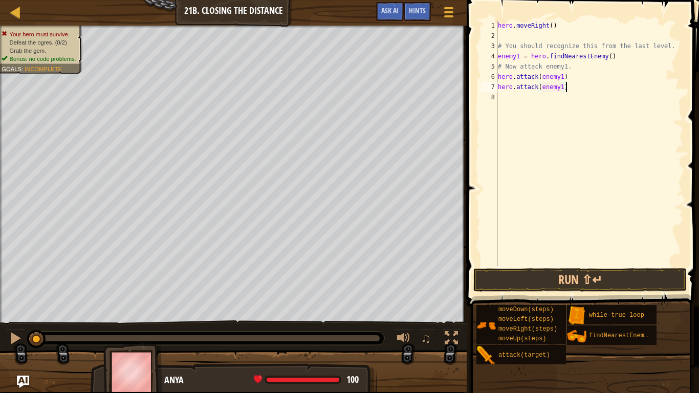
click at [599, 85] on div "hero . moveRight ( ) # You should recognize this from the last level. enemy1 = …" at bounding box center [590, 153] width 188 height 266
click at [571, 283] on button "Run ⇧↵" at bounding box center [579, 280] width 213 height 24
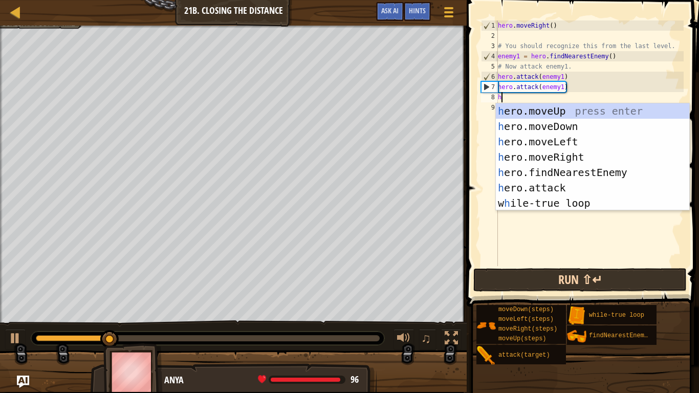
type textarea "he"
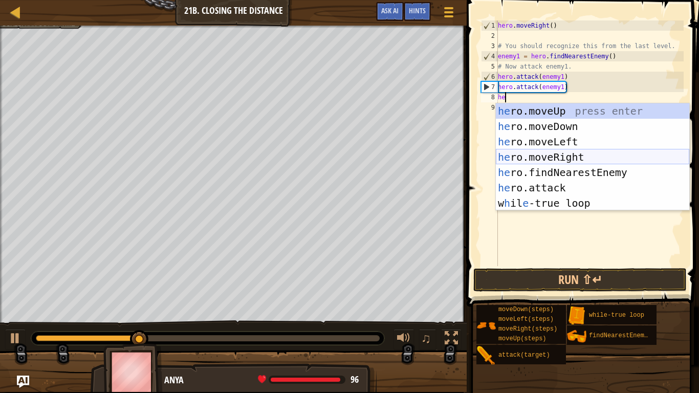
click at [560, 152] on div "he ro.moveUp press enter he ro.moveDown press enter he ro.moveLeft press enter …" at bounding box center [592, 172] width 193 height 138
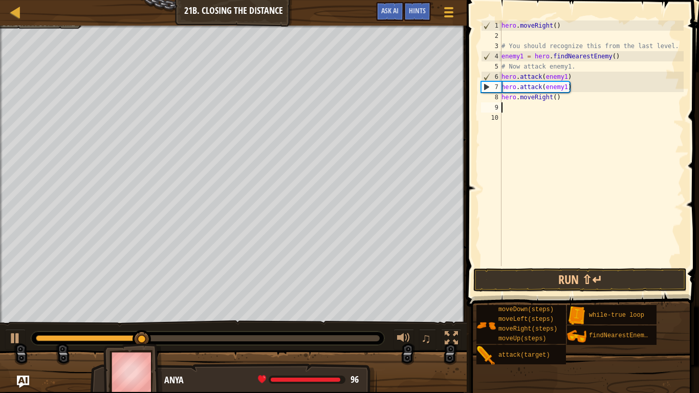
scroll to position [5, 0]
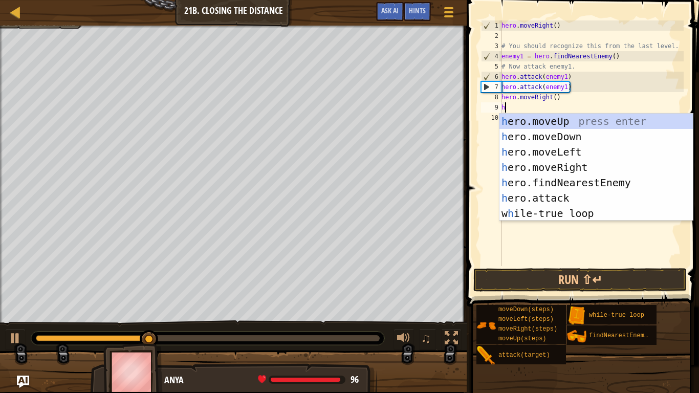
type textarea "he"
click at [589, 165] on div "he ro.moveUp press enter he ro.moveDown press enter he ro.moveLeft press enter …" at bounding box center [595, 183] width 193 height 138
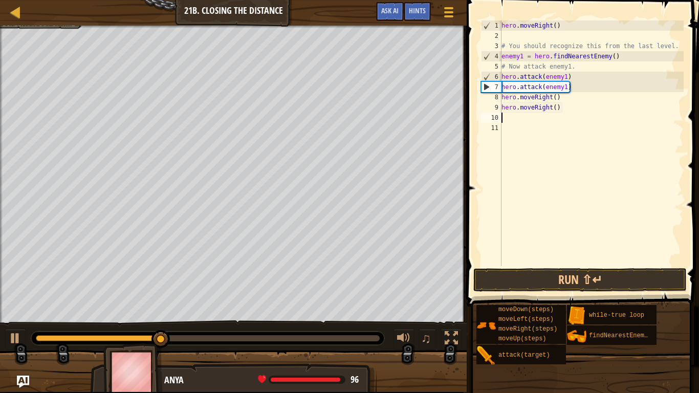
scroll to position [5, 0]
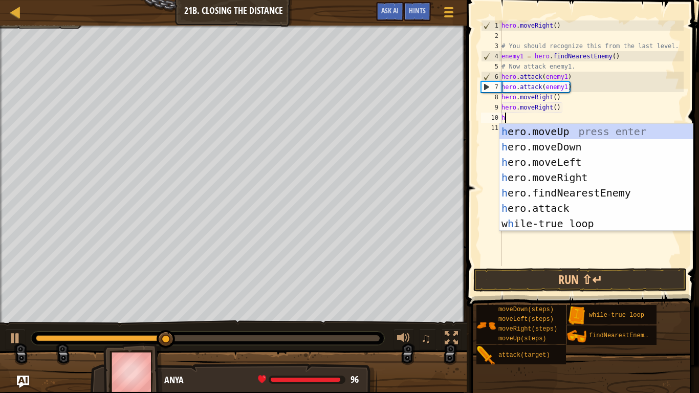
type textarea "he"
click at [595, 193] on div "he ro.moveUp press enter he ro.moveDown press enter he ro.moveLeft press enter …" at bounding box center [595, 193] width 193 height 138
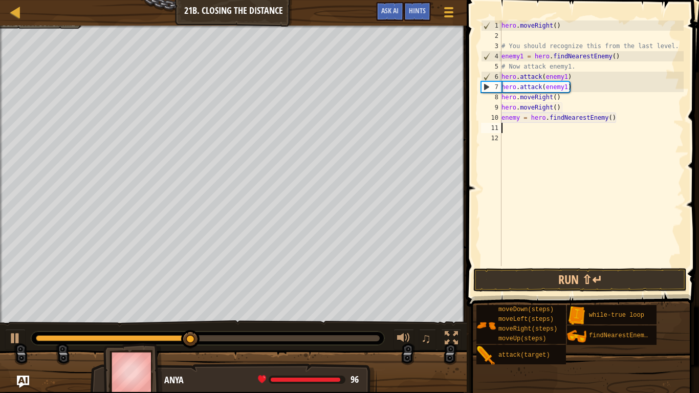
scroll to position [5, 0]
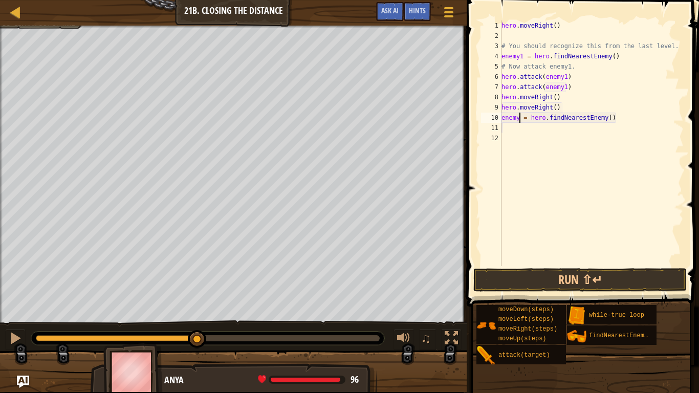
click at [518, 120] on div "hero . moveRight ( ) # You should recognize this from the last level. enemy1 = …" at bounding box center [591, 153] width 184 height 266
type textarea "enemy2 = hero.findNearestEnemy()"
click at [510, 132] on div "hero . moveRight ( ) # You should recognize this from the last level. enemy1 = …" at bounding box center [591, 153] width 184 height 266
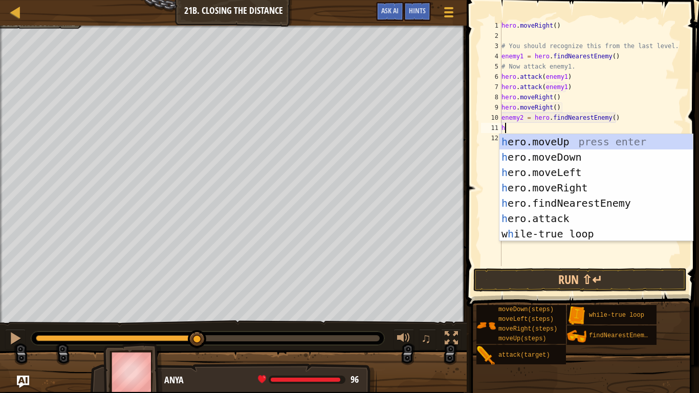
scroll to position [5, 1]
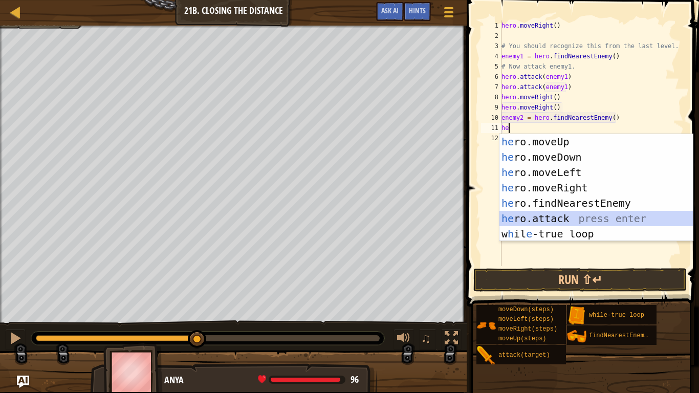
click at [554, 221] on div "he ro.moveUp press enter he ro.moveDown press enter he ro.moveLeft press enter …" at bounding box center [595, 203] width 193 height 138
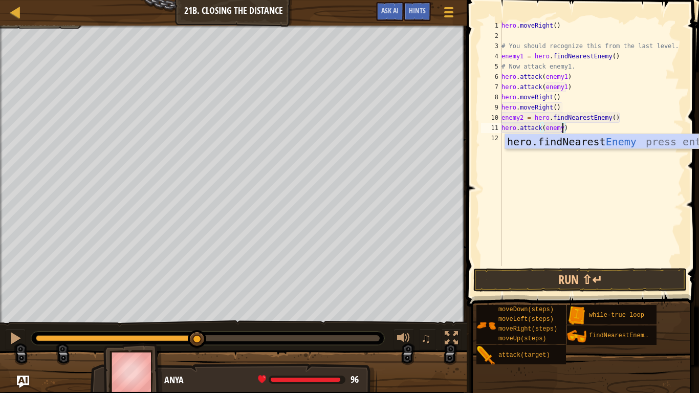
type textarea "hero.attack(enemy2)"
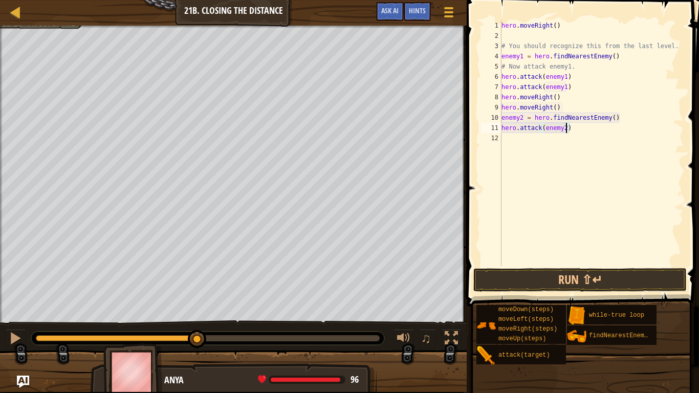
click at [573, 130] on div "hero . moveRight ( ) # You should recognize this from the last level. enemy1 = …" at bounding box center [591, 153] width 184 height 266
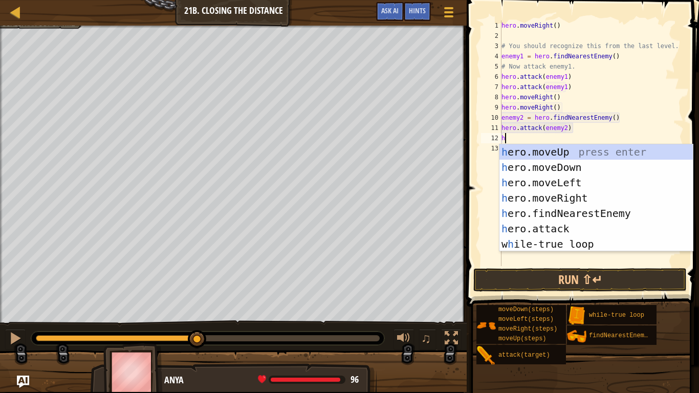
scroll to position [5, 1]
click at [566, 231] on div "he ro.moveUp press enter he ro.moveDown press enter he ro.moveLeft press enter …" at bounding box center [595, 213] width 193 height 138
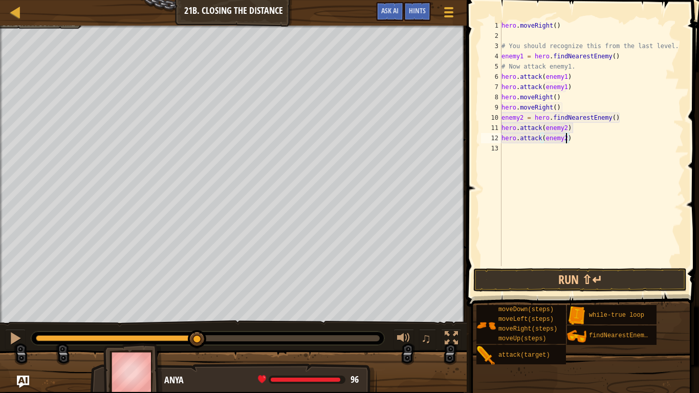
scroll to position [5, 9]
type textarea "hero.attack(enemy2)"
click at [575, 282] on button "Run ⇧↵" at bounding box center [579, 280] width 213 height 24
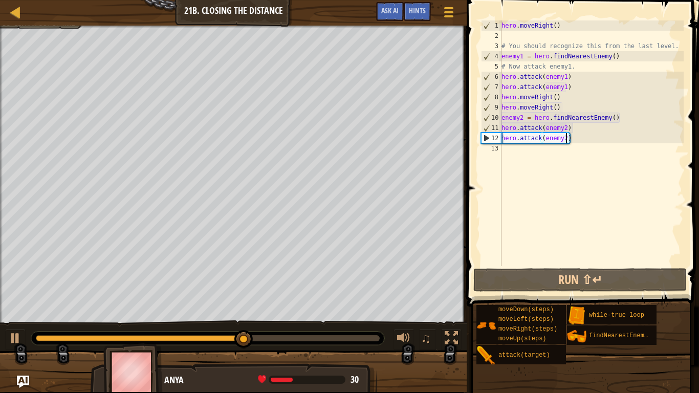
click at [570, 143] on div "hero . moveRight ( ) # You should recognize this from the last level. enemy1 = …" at bounding box center [591, 153] width 184 height 266
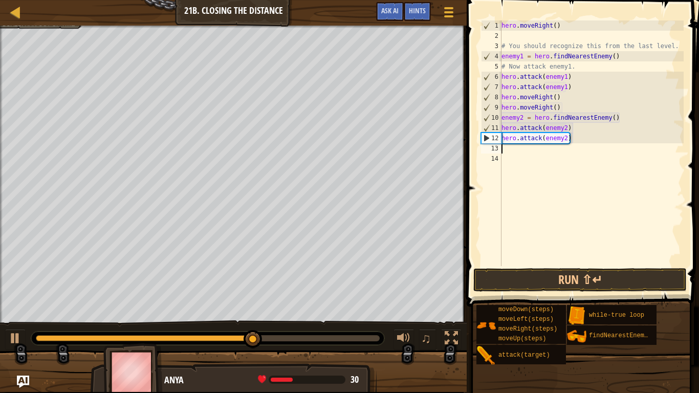
scroll to position [5, 0]
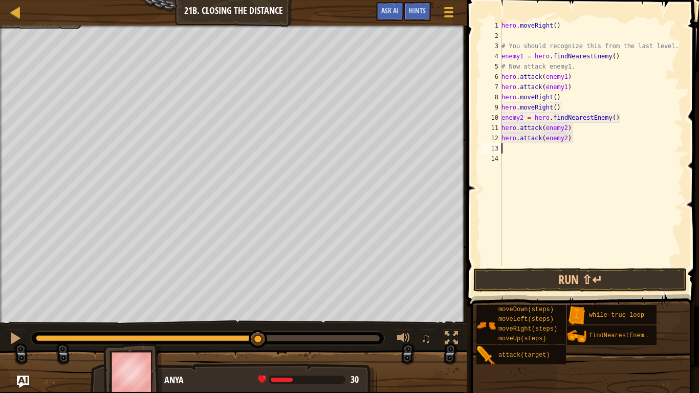
type textarea "he"
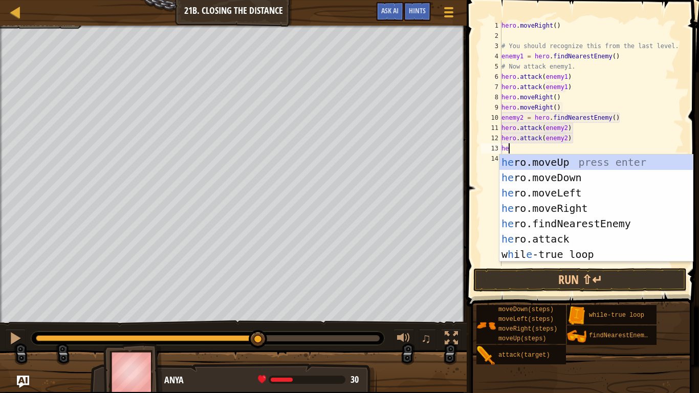
scroll to position [5, 1]
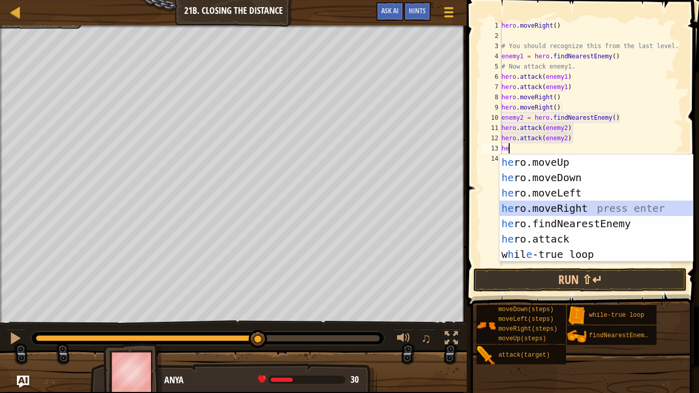
click at [570, 209] on div "he ro.moveUp press enter he ro.moveDown press enter he ro.moveLeft press enter …" at bounding box center [595, 224] width 193 height 138
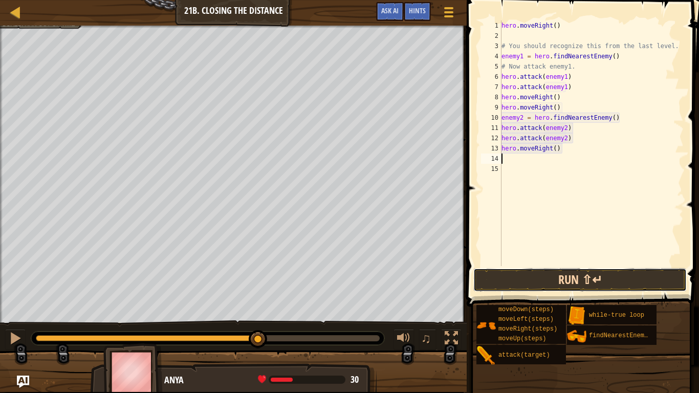
click at [589, 279] on button "Run ⇧↵" at bounding box center [579, 280] width 213 height 24
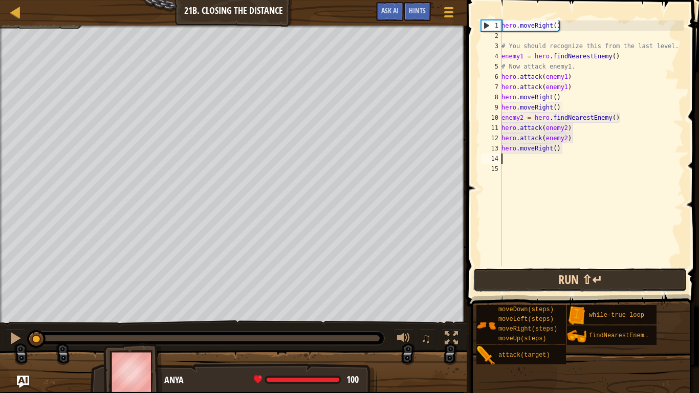
click at [590, 280] on button "Run ⇧↵" at bounding box center [579, 280] width 213 height 24
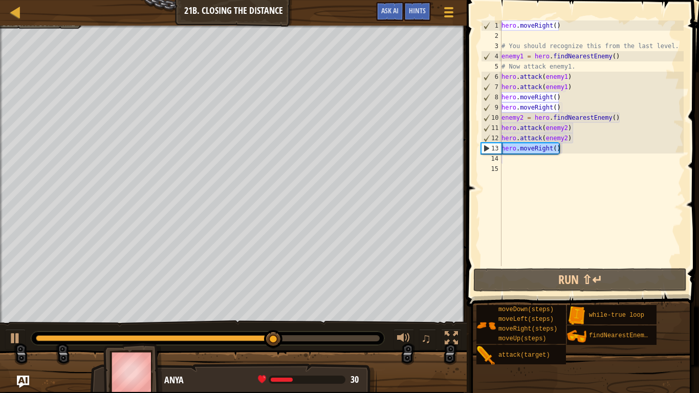
drag, startPoint x: 563, startPoint y: 151, endPoint x: 502, endPoint y: 153, distance: 60.4
click at [502, 153] on div "hero . moveRight ( ) # You should recognize this from the last level. enemy1 = …" at bounding box center [591, 153] width 184 height 266
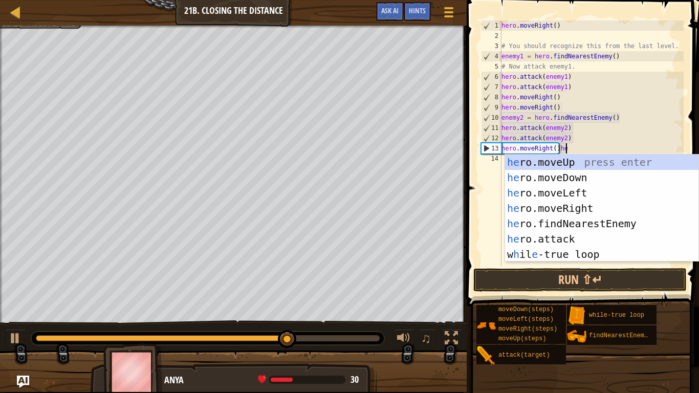
scroll to position [5, 9]
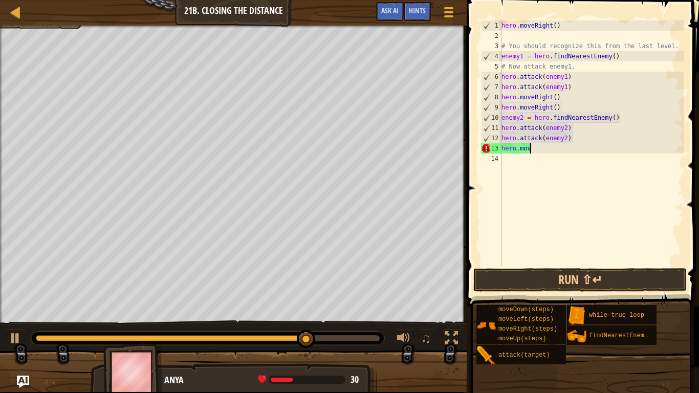
type textarea "h"
type textarea "hero"
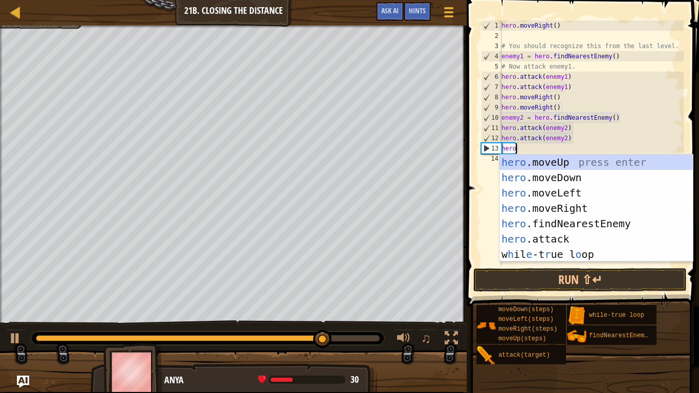
scroll to position [5, 2]
click at [544, 178] on div "hero .moveUp press enter hero .moveDown press enter hero .moveLeft press enter …" at bounding box center [595, 224] width 193 height 138
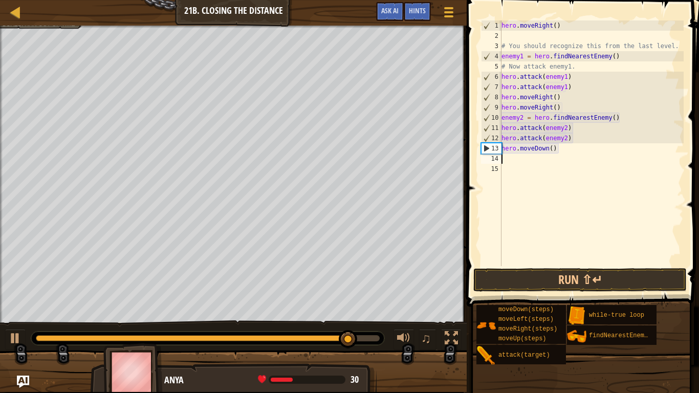
scroll to position [5, 0]
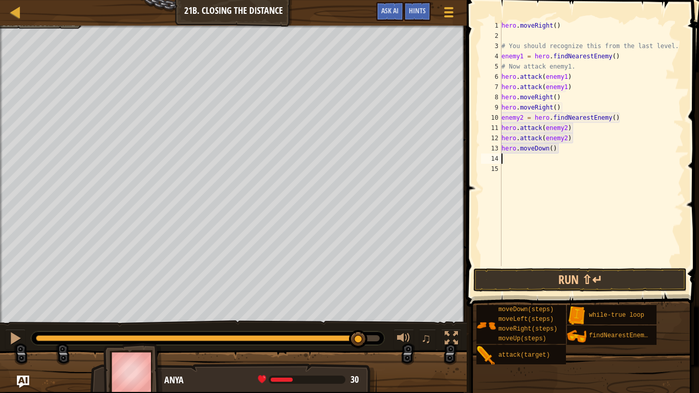
type textarea "he"
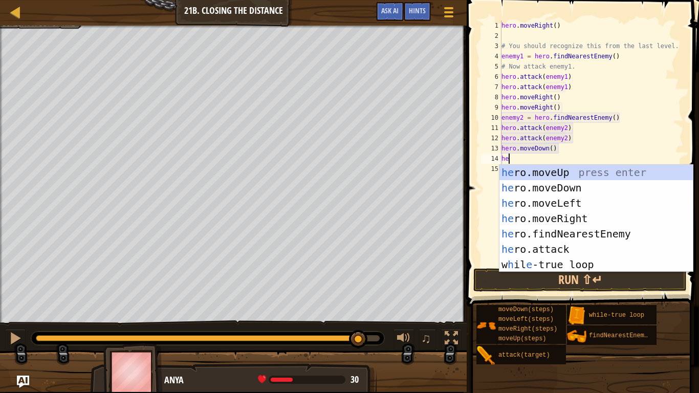
scroll to position [5, 1]
click at [598, 212] on div "he ro.moveUp press enter he ro.moveDown press enter he ro.moveLeft press enter …" at bounding box center [595, 234] width 193 height 138
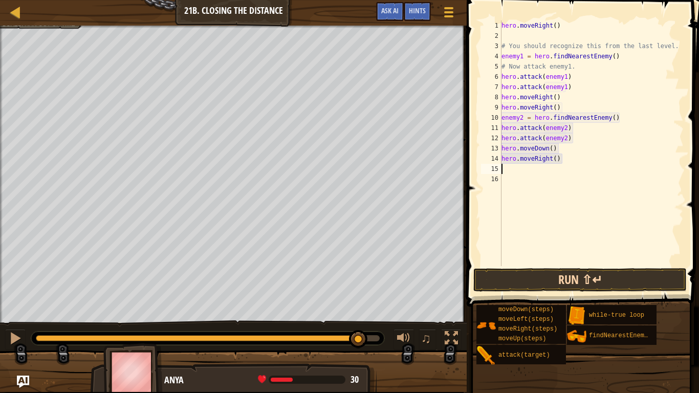
scroll to position [5, 0]
click at [596, 277] on button "Run ⇧↵" at bounding box center [579, 280] width 213 height 24
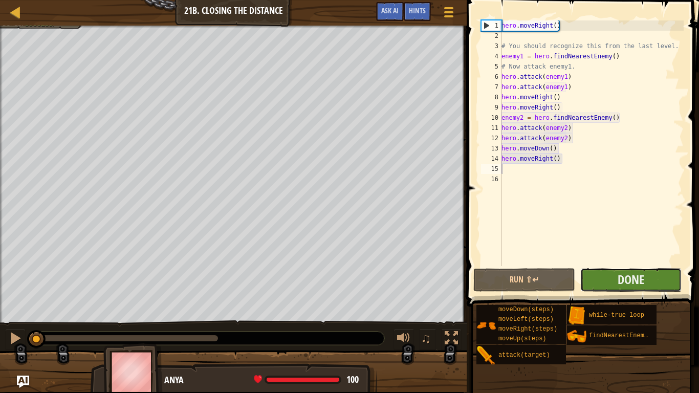
click at [608, 282] on button "Done" at bounding box center [630, 280] width 101 height 24
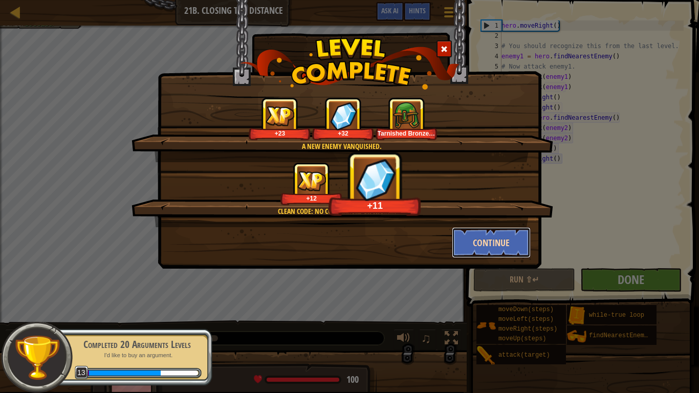
click at [507, 241] on button "Continue" at bounding box center [491, 242] width 79 height 31
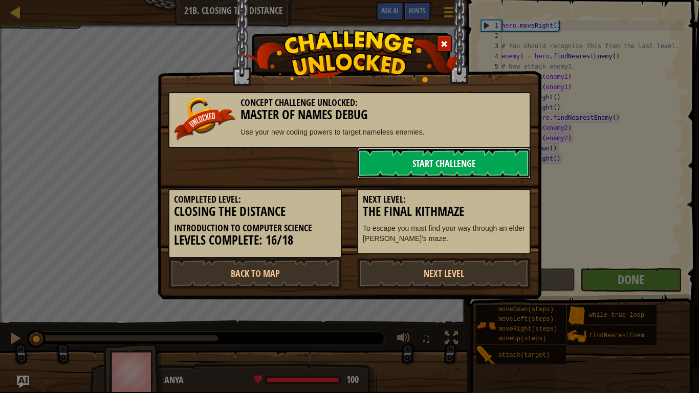
click at [480, 163] on link "Start Challenge" at bounding box center [443, 163] width 173 height 31
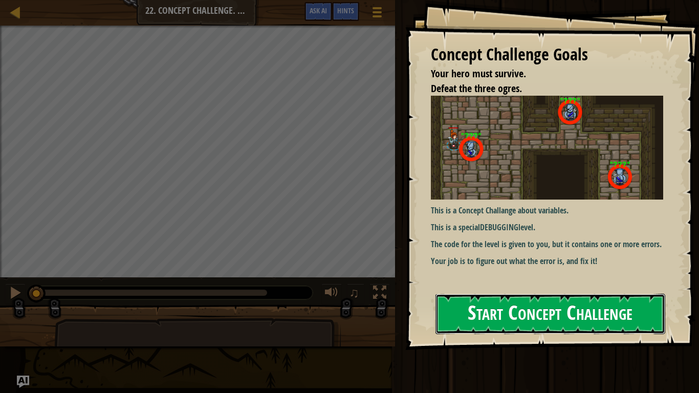
click at [524, 324] on button "Start Concept Challenge" at bounding box center [550, 314] width 230 height 40
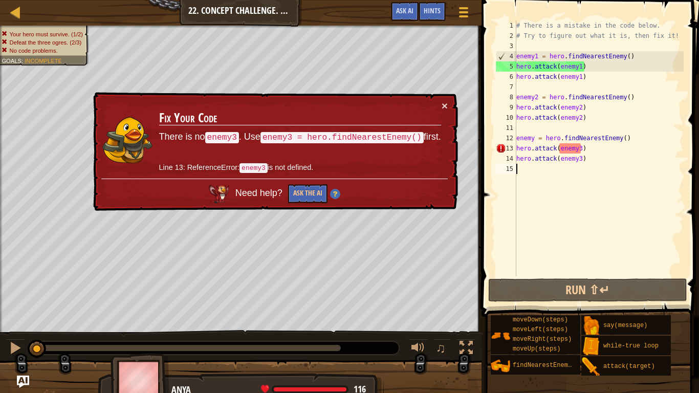
click at [439, 102] on td "Fix Your Code There is no enemy3 . Use enemy3 = hero.findNearestEnemy() first. …" at bounding box center [300, 139] width 283 height 78
click at [440, 106] on td "Fix Your Code There is no enemy3 . Use enemy3 = hero.findNearestEnemy() first. …" at bounding box center [300, 139] width 283 height 78
click at [533, 141] on div "# There is a mistake in the code below. # Try to figure out what it is, then fi…" at bounding box center [598, 158] width 169 height 276
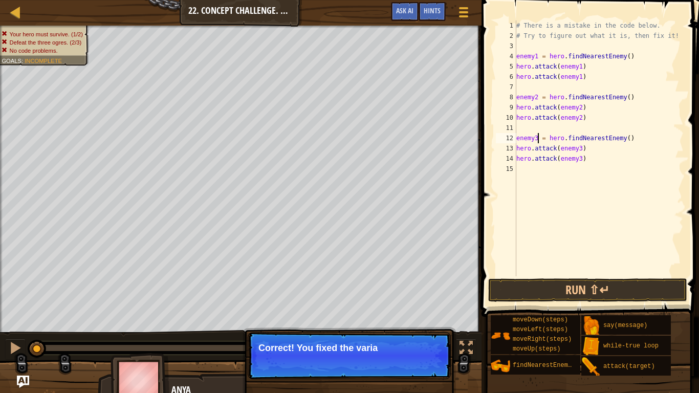
click at [592, 162] on div "# There is a mistake in the code below. # Try to figure out what it is, then fi…" at bounding box center [598, 158] width 169 height 276
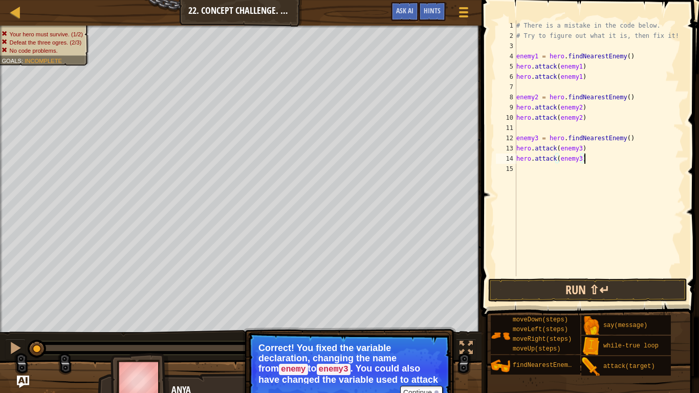
type textarea "hero.attack(enemy3)"
click at [592, 291] on button "Run ⇧↵" at bounding box center [587, 290] width 199 height 24
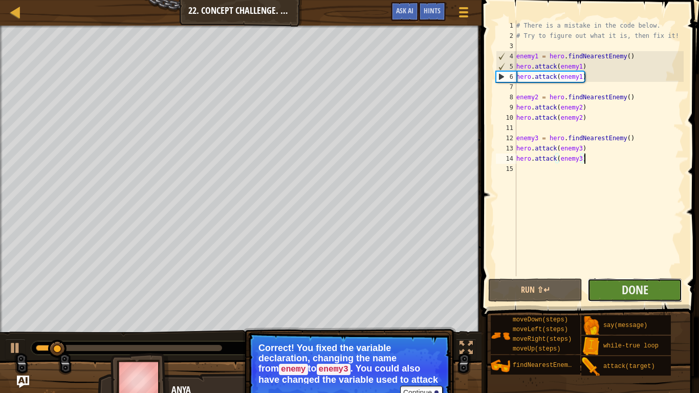
click at [614, 292] on button "Done" at bounding box center [634, 290] width 95 height 24
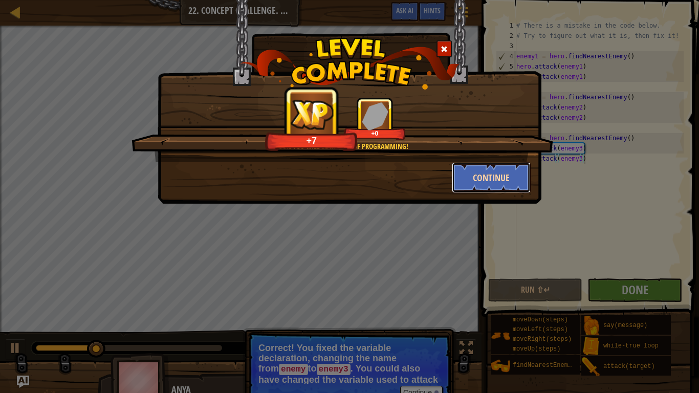
click at [495, 181] on button "Continue" at bounding box center [491, 177] width 79 height 31
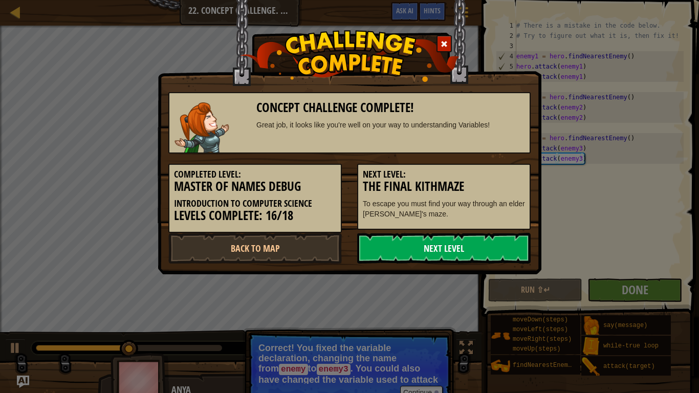
click at [491, 242] on link "Next Level" at bounding box center [443, 248] width 173 height 31
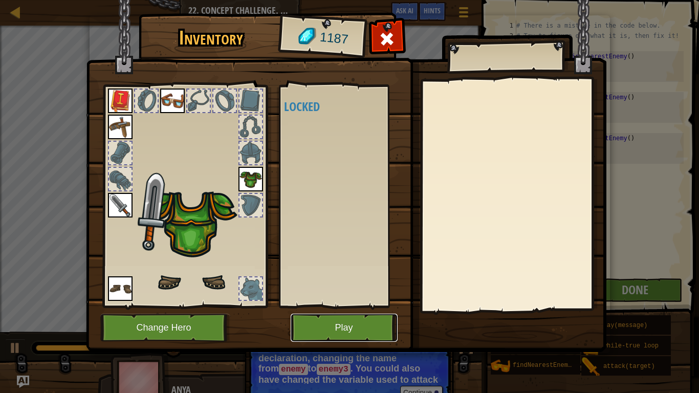
click at [368, 331] on button "Play" at bounding box center [344, 328] width 107 height 28
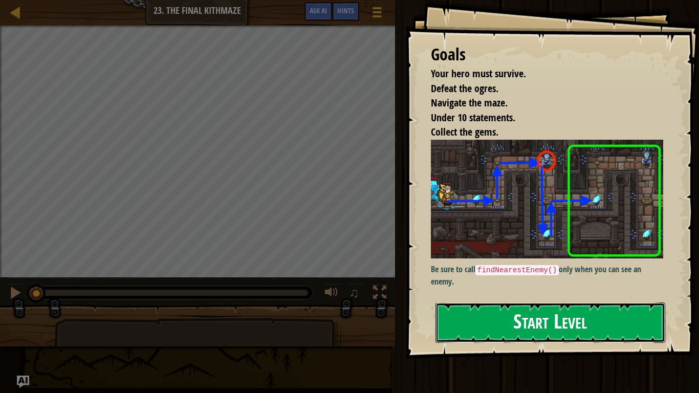
click at [545, 313] on button "Start Level" at bounding box center [550, 322] width 230 height 40
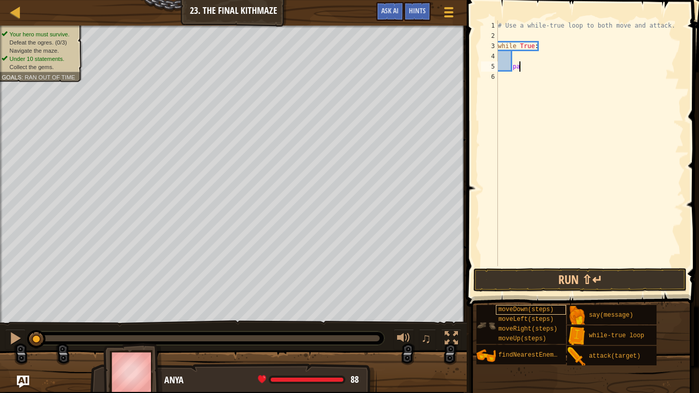
type textarea "p"
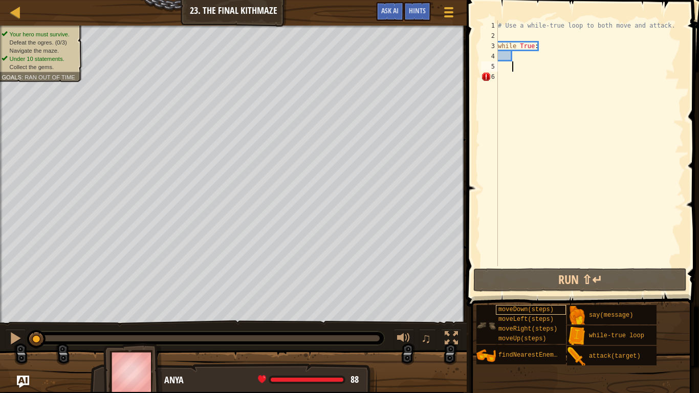
type textarea "d"
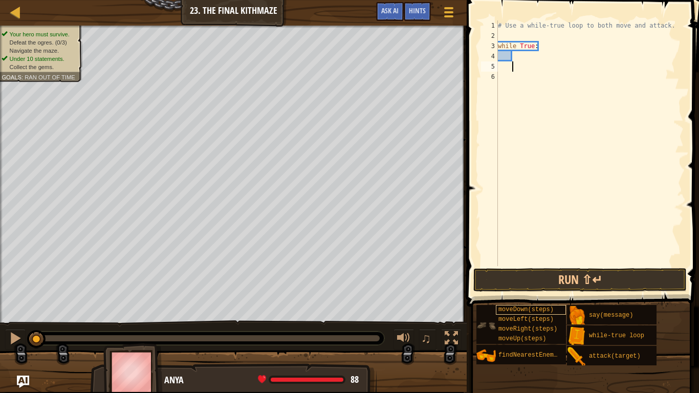
scroll to position [5, 2]
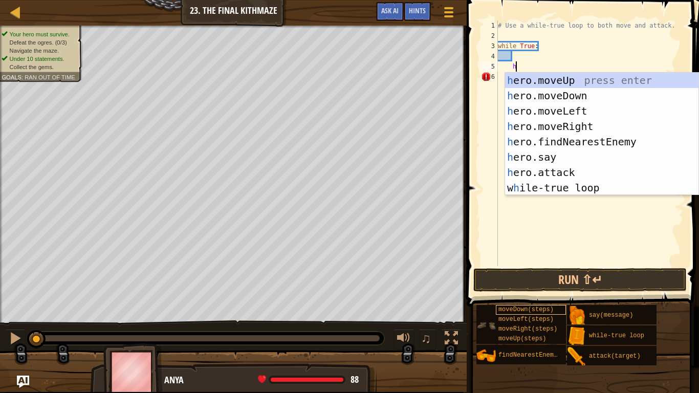
type textarea "he"
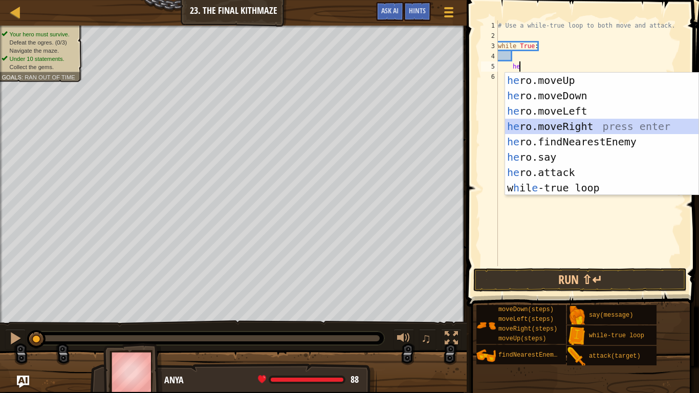
click at [595, 126] on div "he ro.moveUp press enter he ro.moveDown press enter he ro.moveLeft press enter …" at bounding box center [601, 149] width 193 height 153
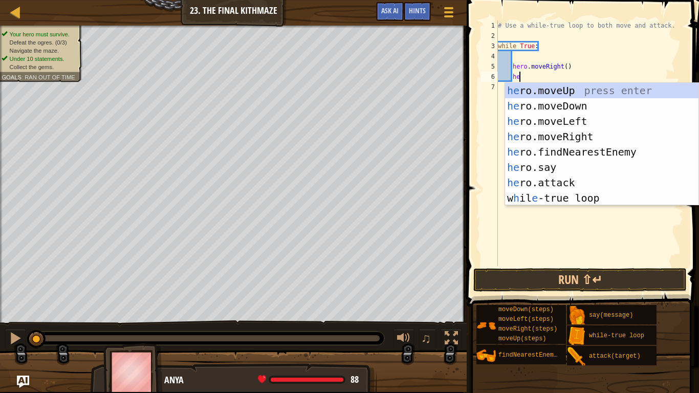
type textarea "he"
